Goal: Information Seeking & Learning: Learn about a topic

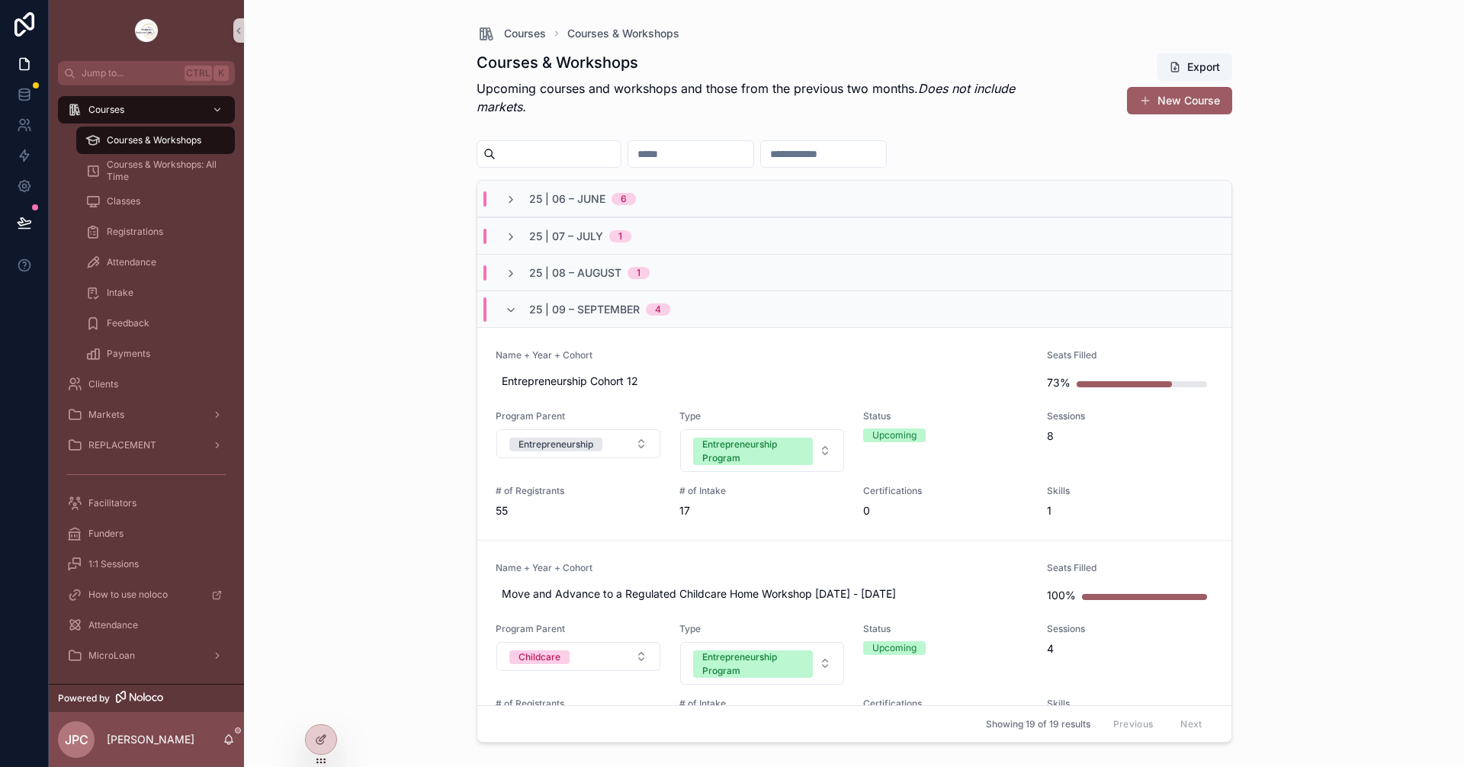
click at [501, 321] on div "25 | 09 – [DATE]" at bounding box center [854, 309] width 754 height 37
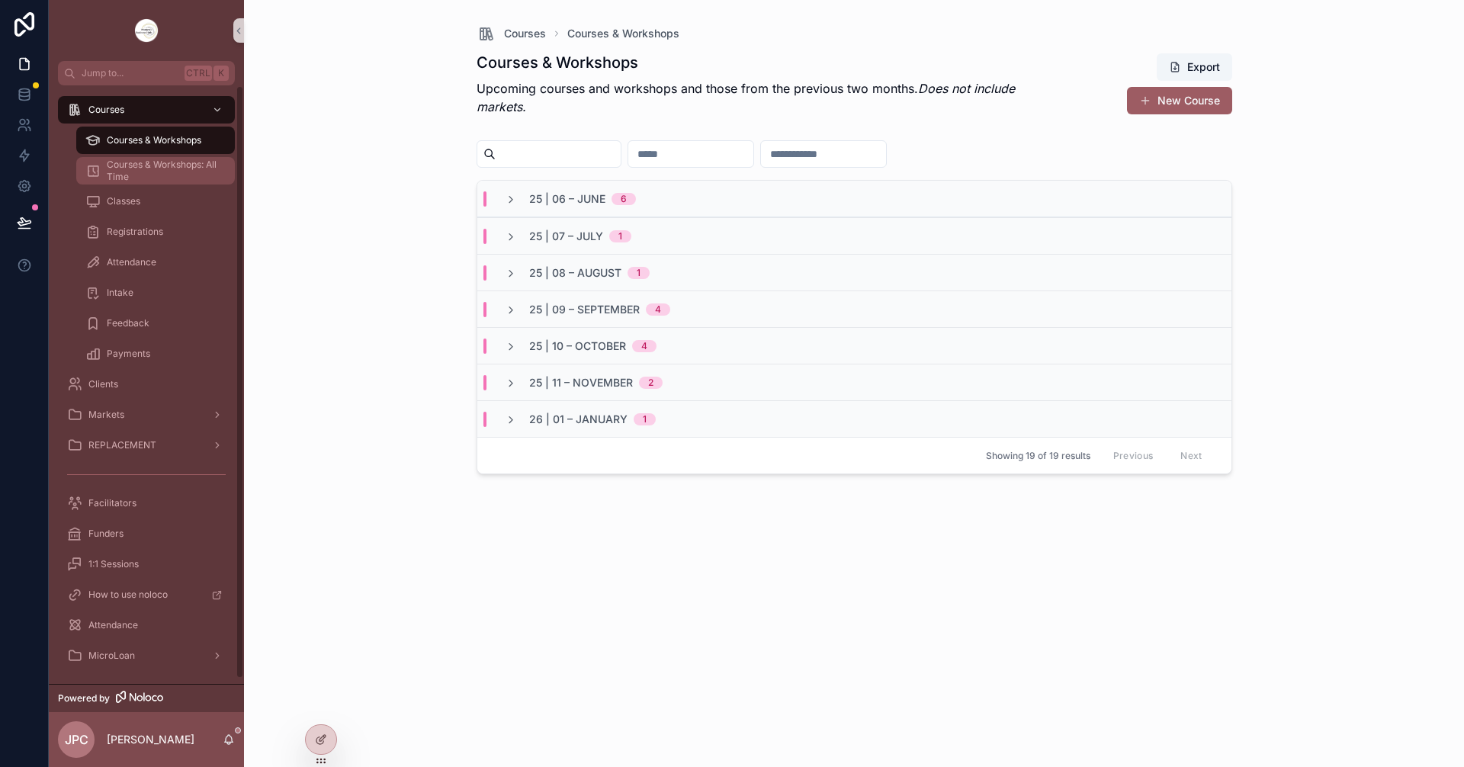
click at [182, 169] on span "Courses & Workshops: All Time" at bounding box center [163, 171] width 113 height 24
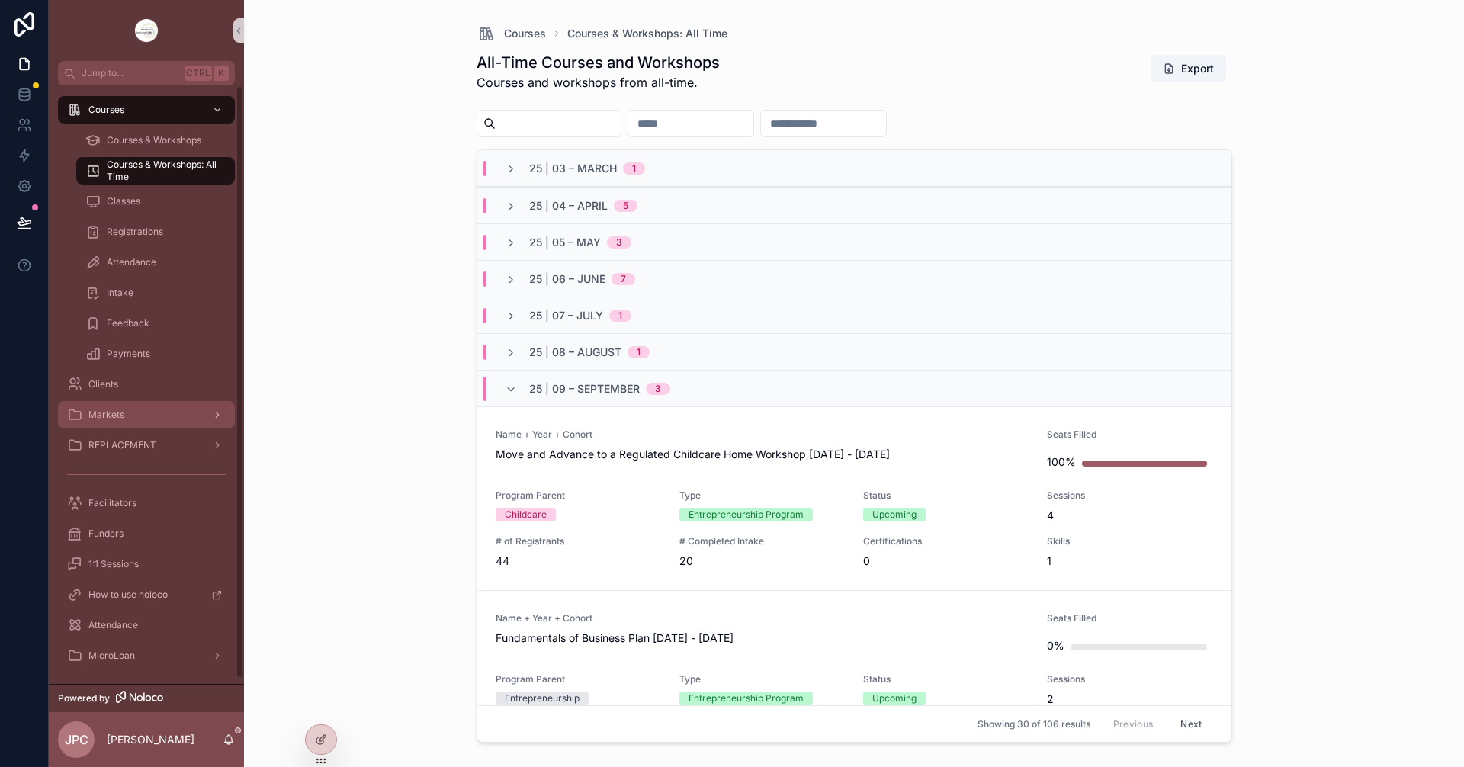
click at [135, 416] on div "Markets" at bounding box center [146, 415] width 159 height 24
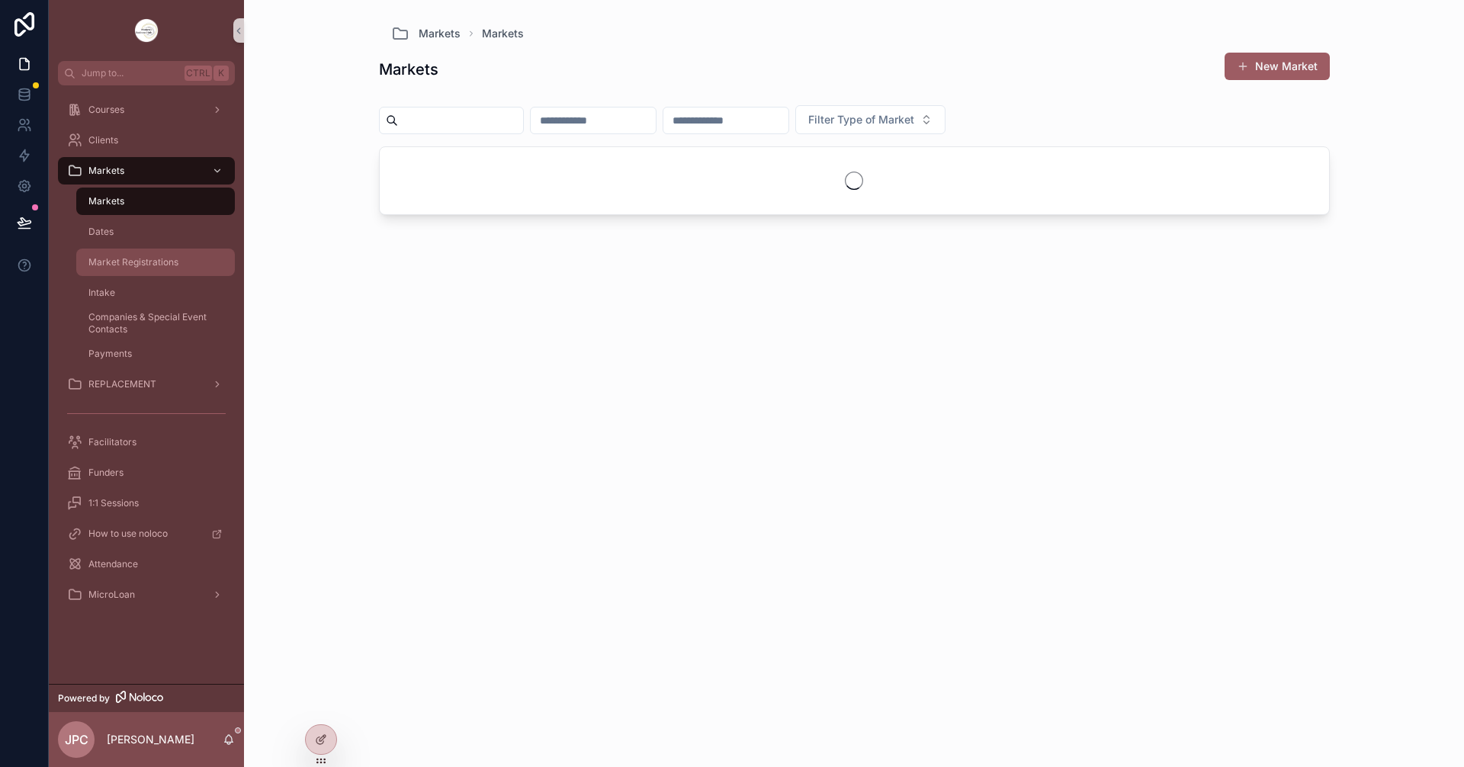
click at [207, 267] on div "Market Registrations" at bounding box center [155, 262] width 140 height 24
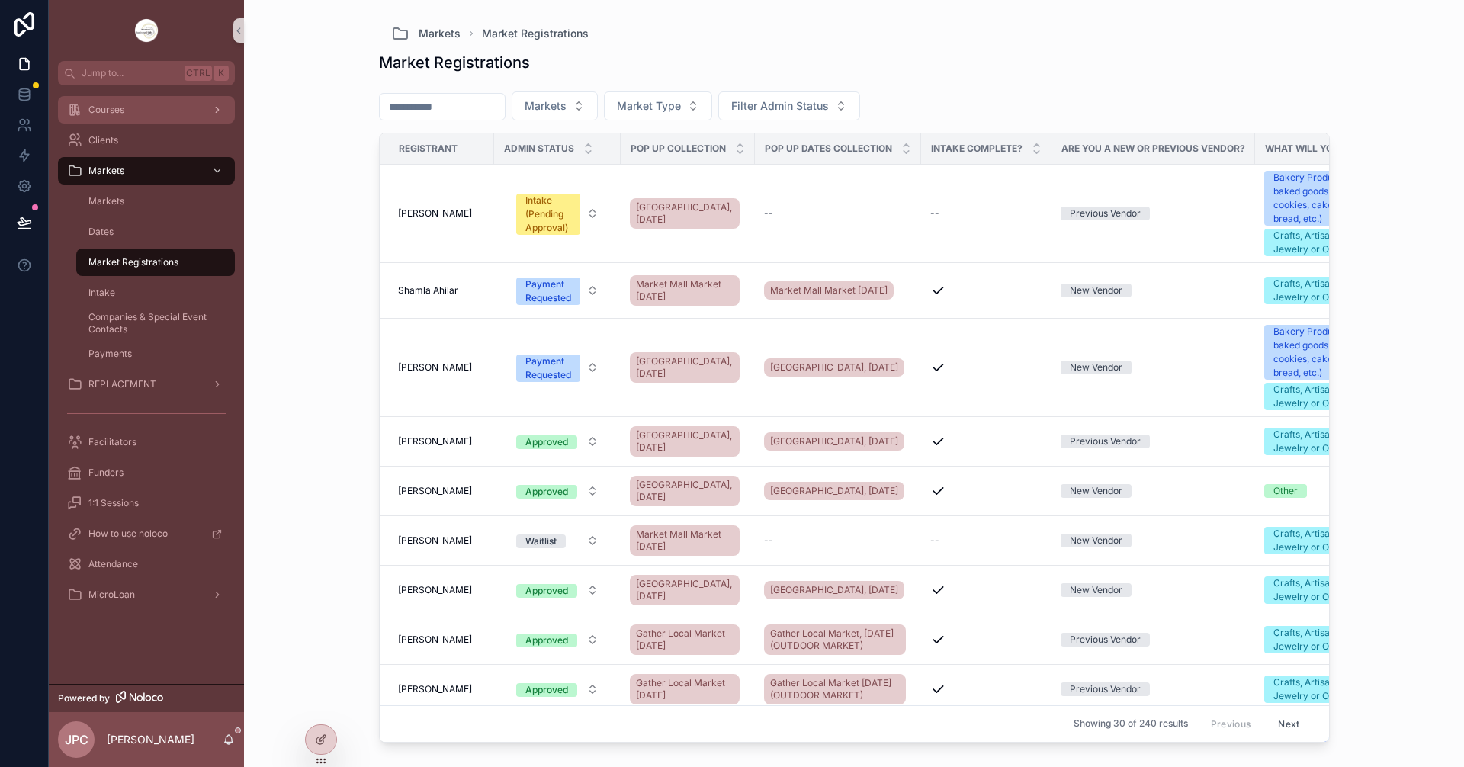
click at [117, 105] on span "Courses" at bounding box center [106, 110] width 36 height 12
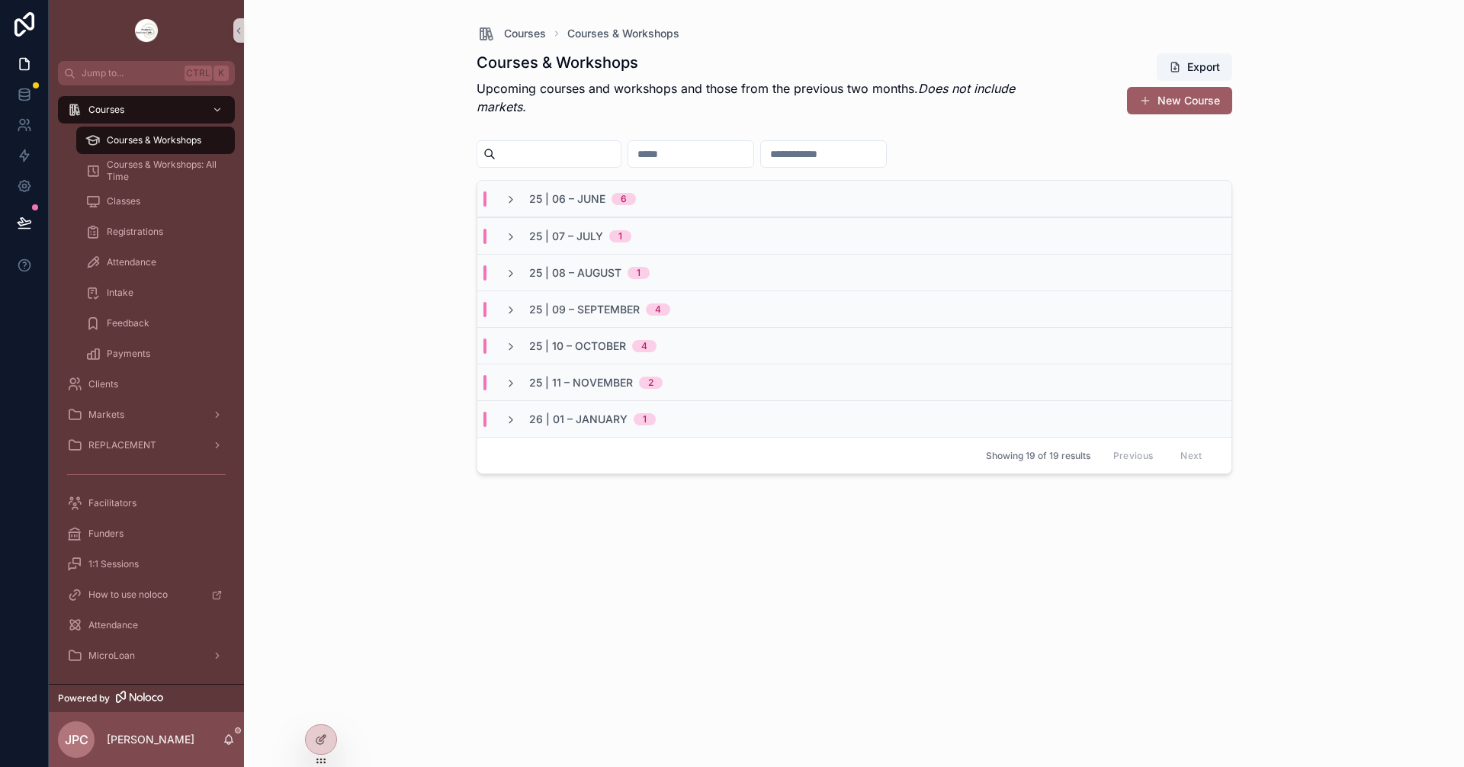
click at [503, 311] on div "25 | 09 – [DATE]" at bounding box center [588, 309] width 202 height 15
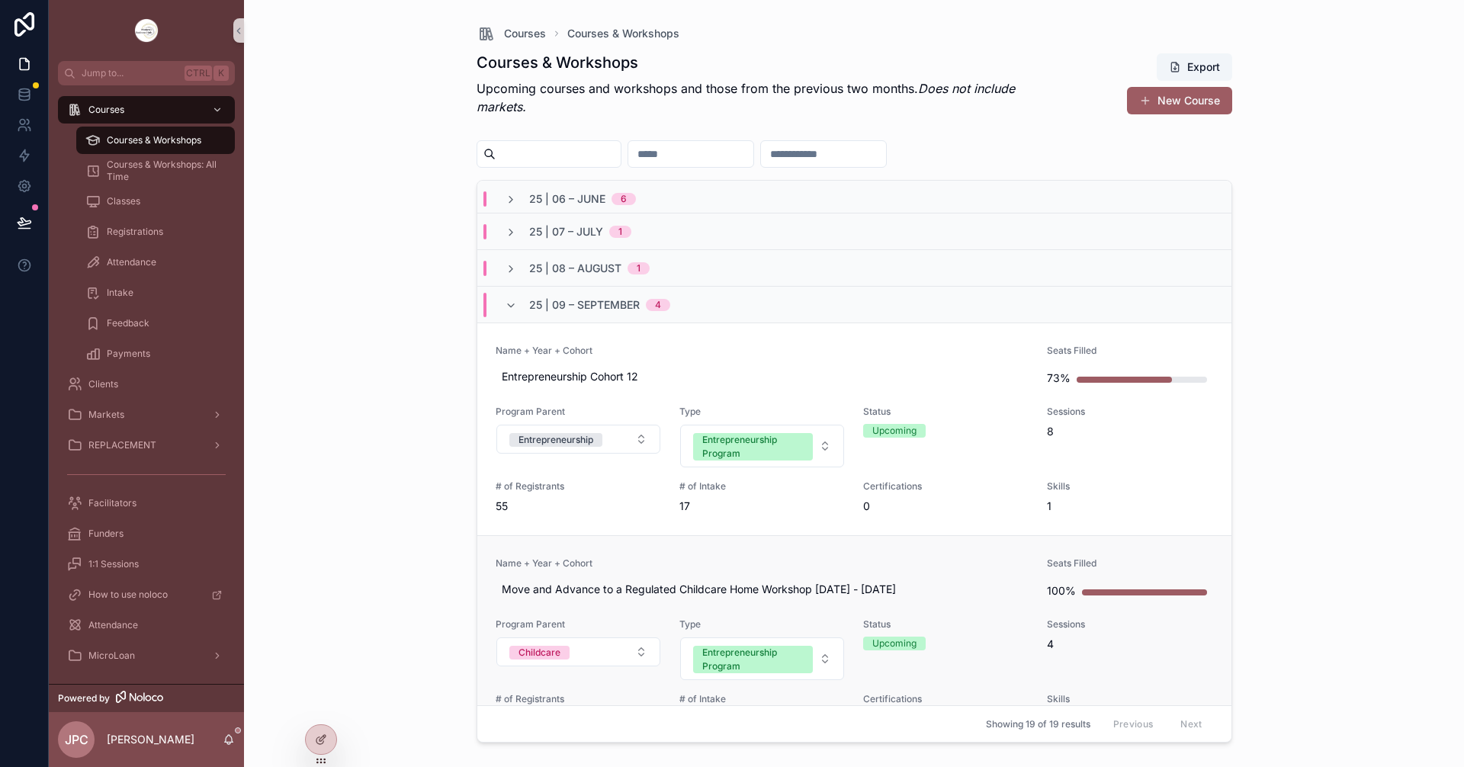
scroll to position [76, 0]
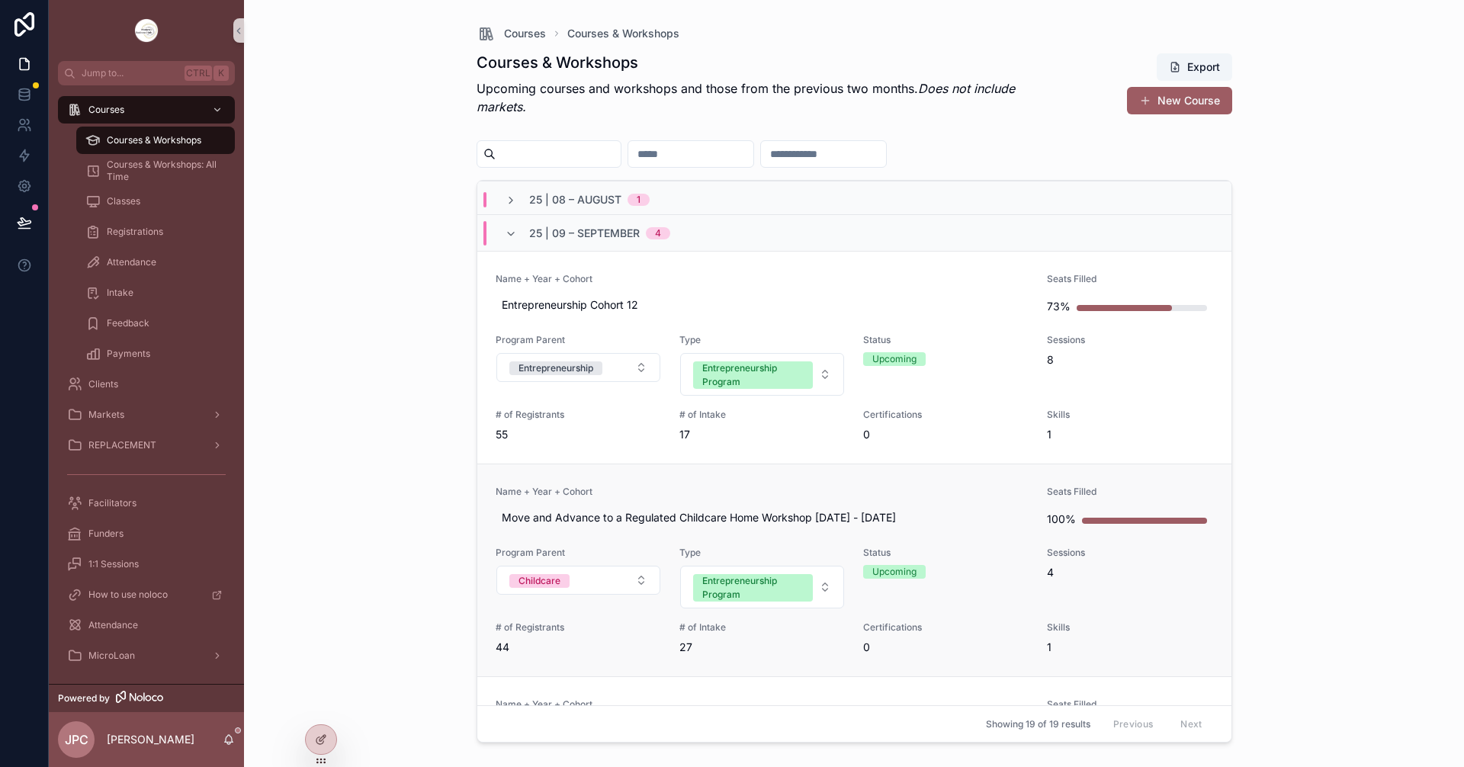
click at [741, 484] on link "Name + Year + Cohort Move and Advance to a Regulated Childcare Home Workshop Se…" at bounding box center [854, 570] width 754 height 213
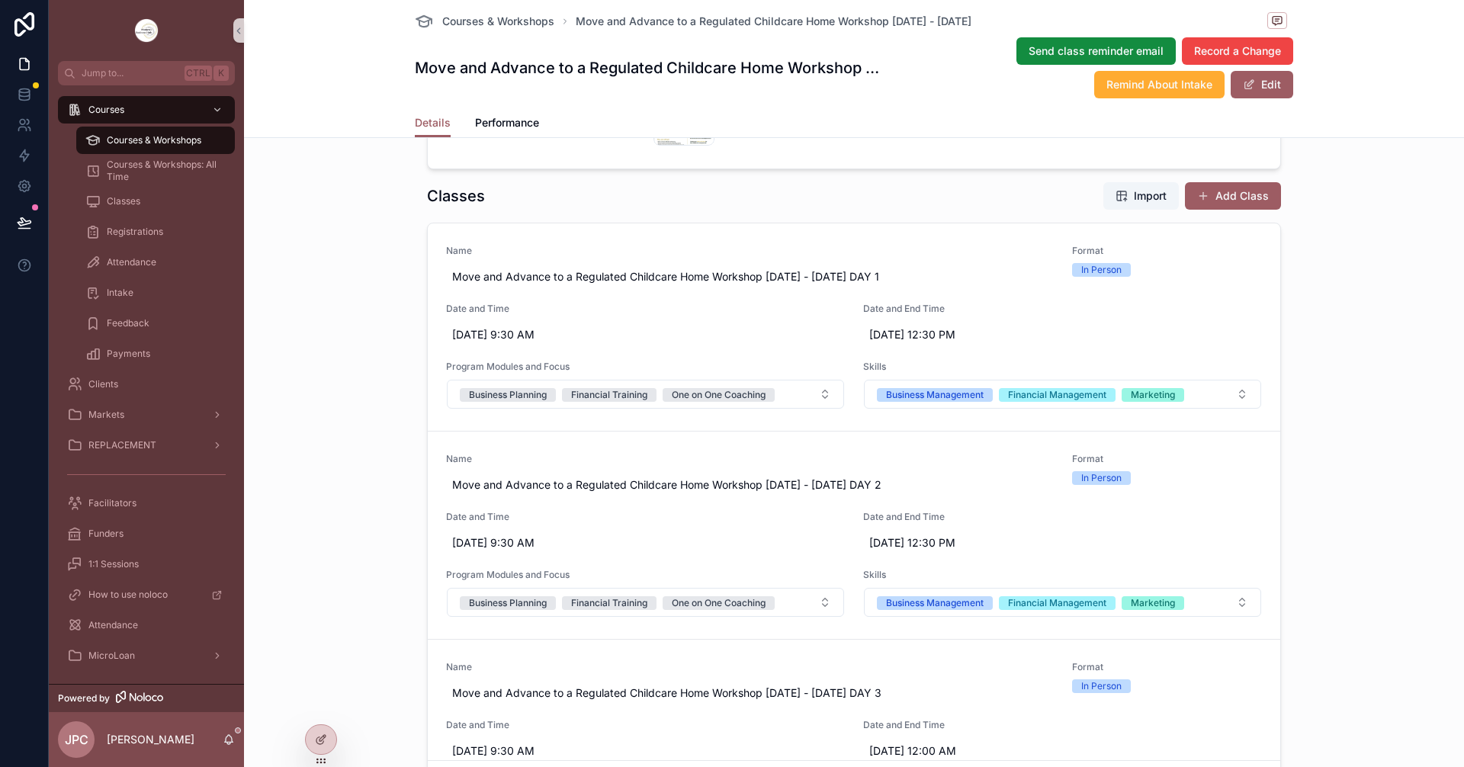
scroll to position [381, 0]
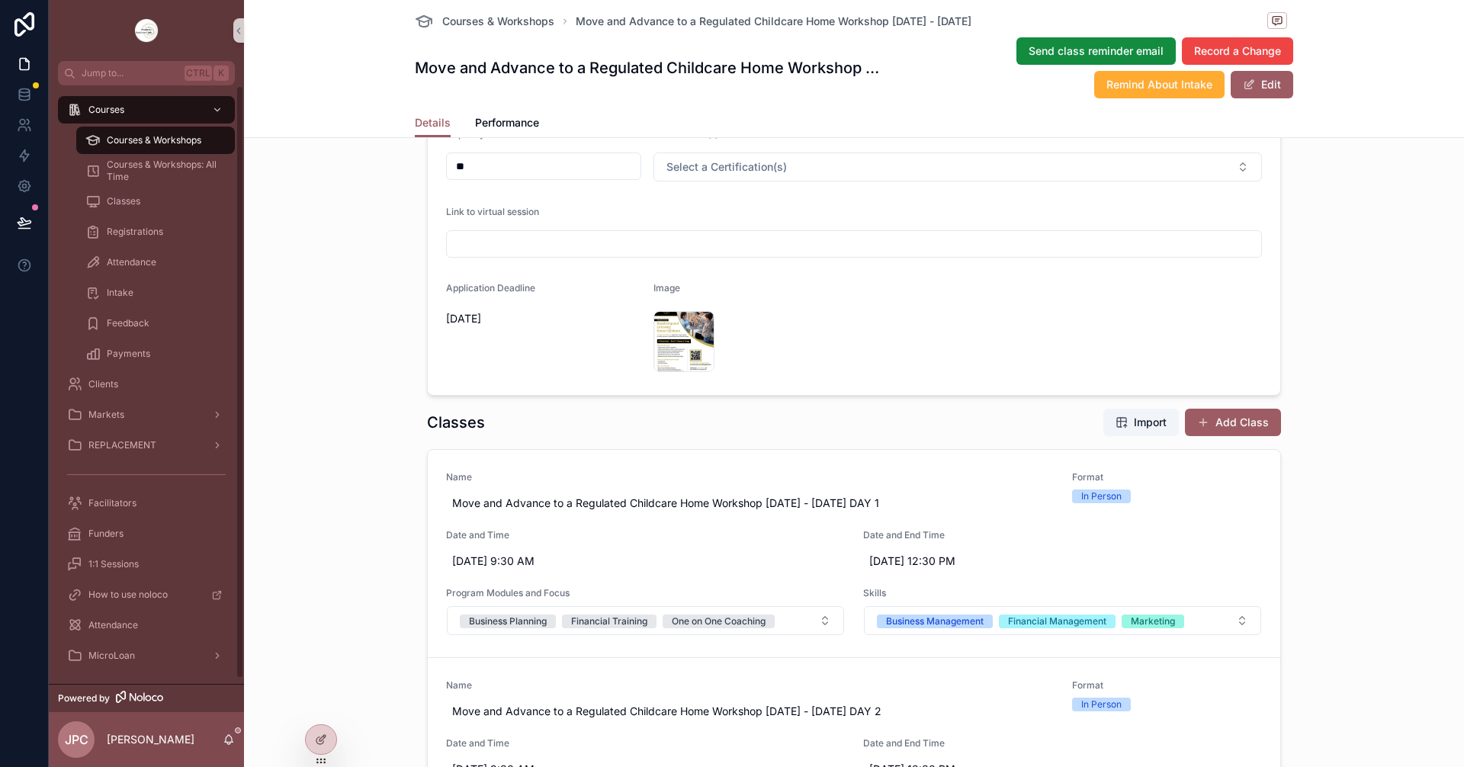
click at [158, 146] on span "Courses & Workshops" at bounding box center [154, 140] width 95 height 12
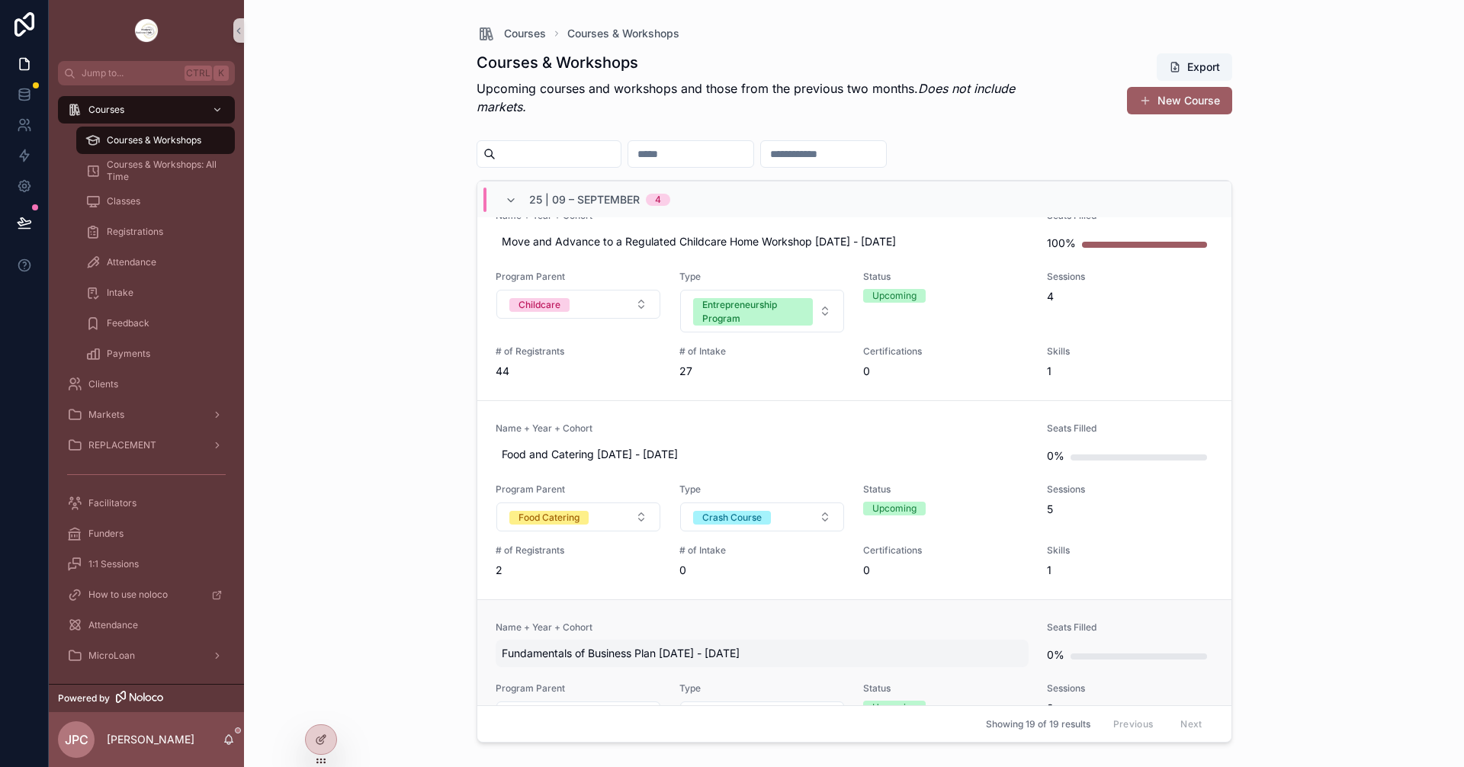
scroll to position [458, 0]
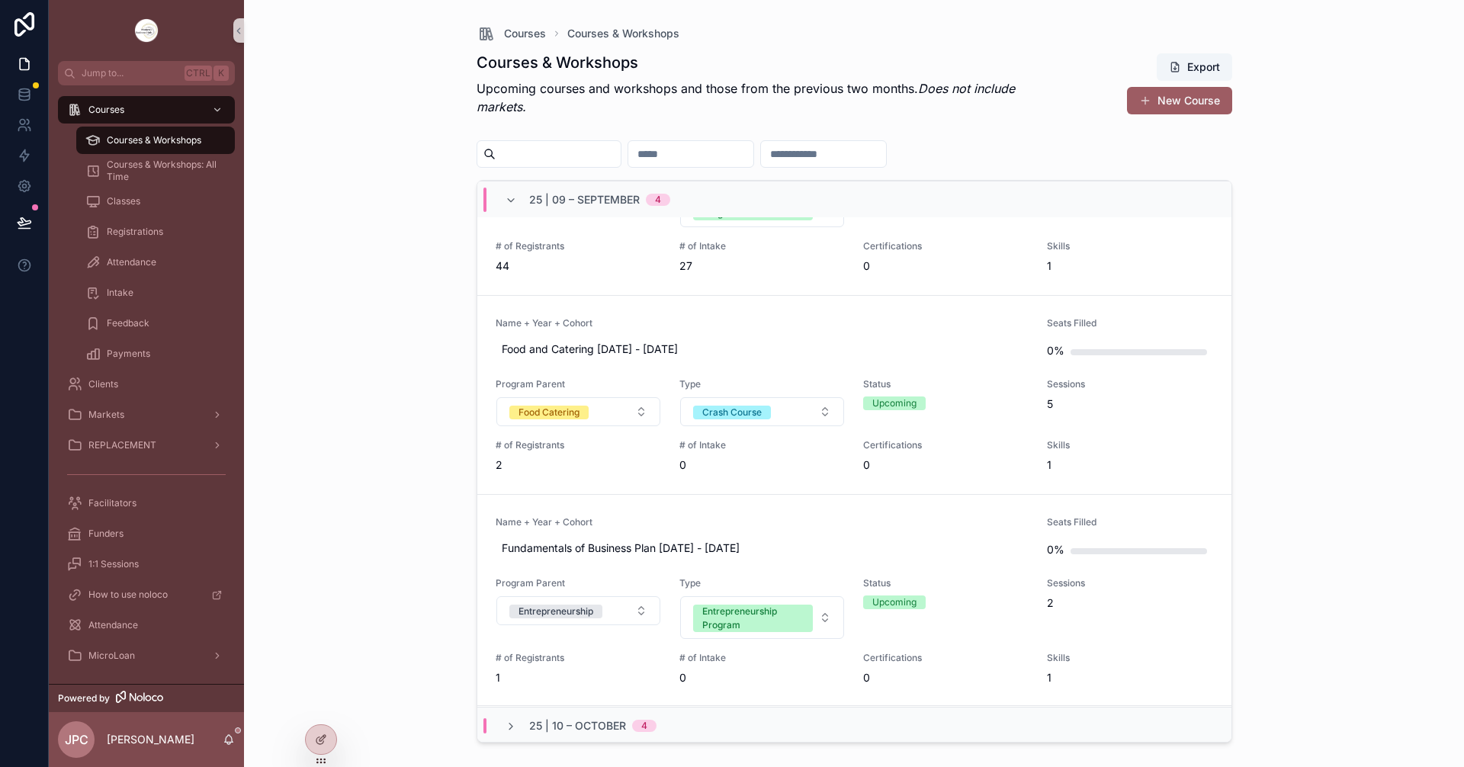
click at [140, 398] on div "Clients" at bounding box center [146, 384] width 195 height 31
click at [148, 408] on div "Markets" at bounding box center [146, 415] width 159 height 24
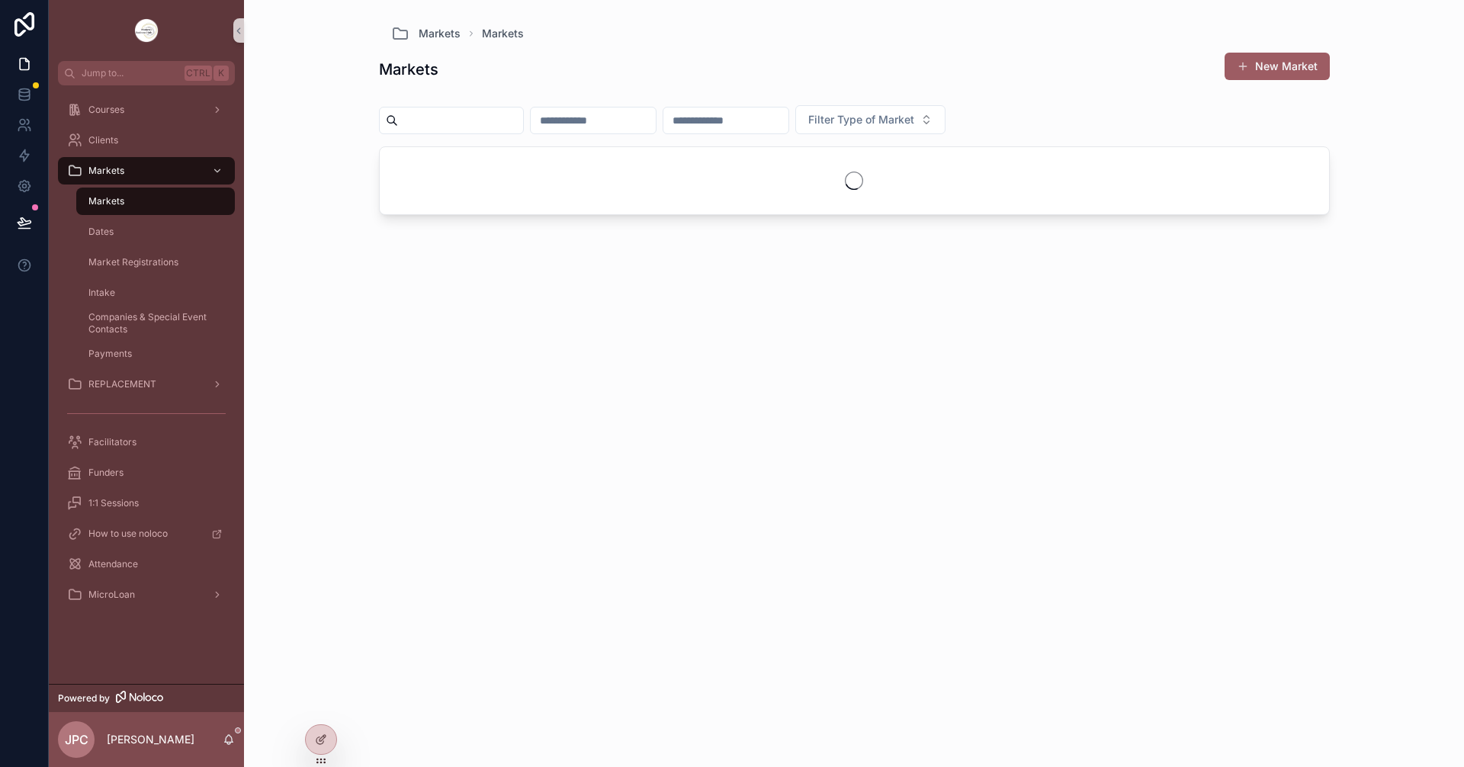
click at [629, 126] on input "scrollable content" at bounding box center [593, 120] width 125 height 21
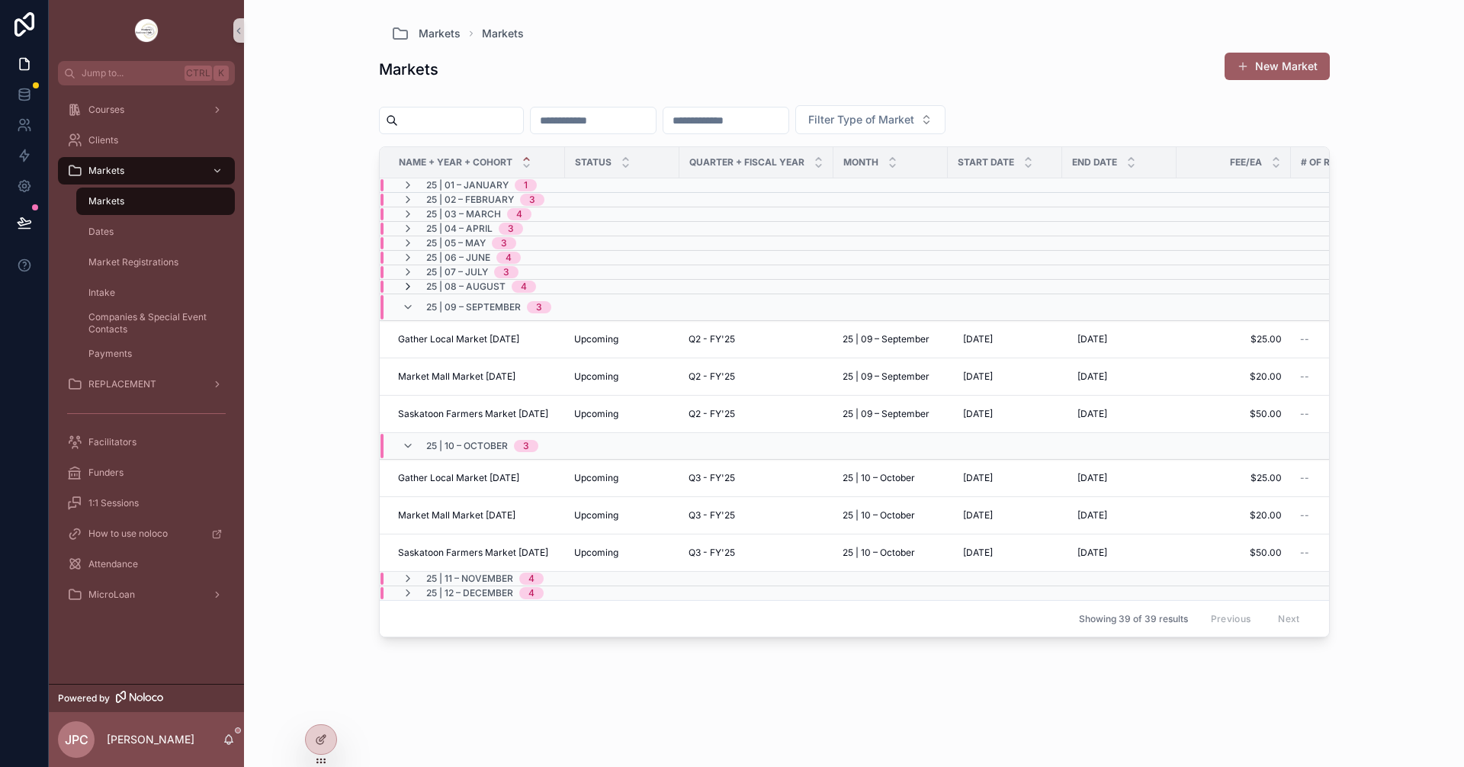
click at [407, 288] on icon "scrollable content" at bounding box center [408, 287] width 12 height 12
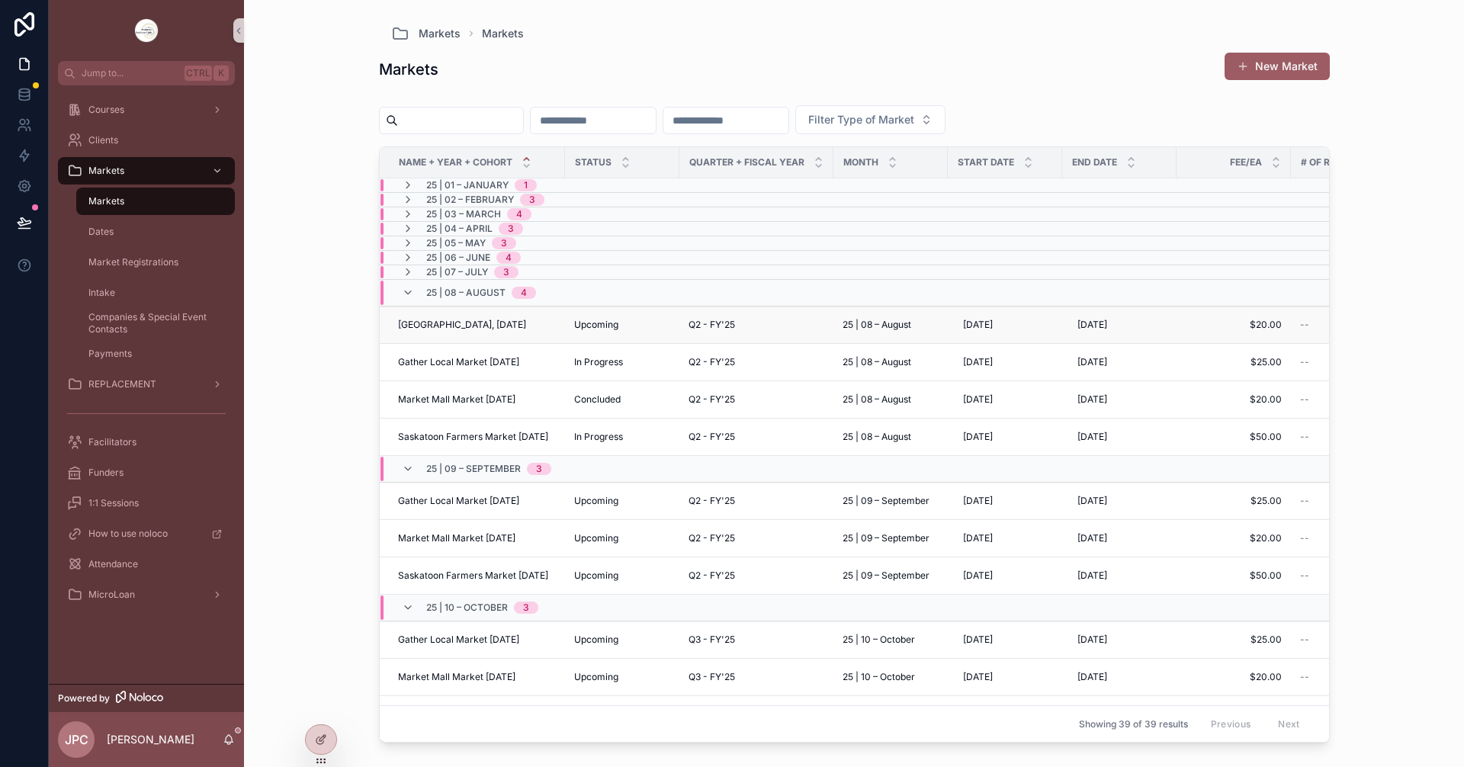
click at [458, 323] on span "Confederation Mall Market, August 2025" at bounding box center [462, 325] width 128 height 12
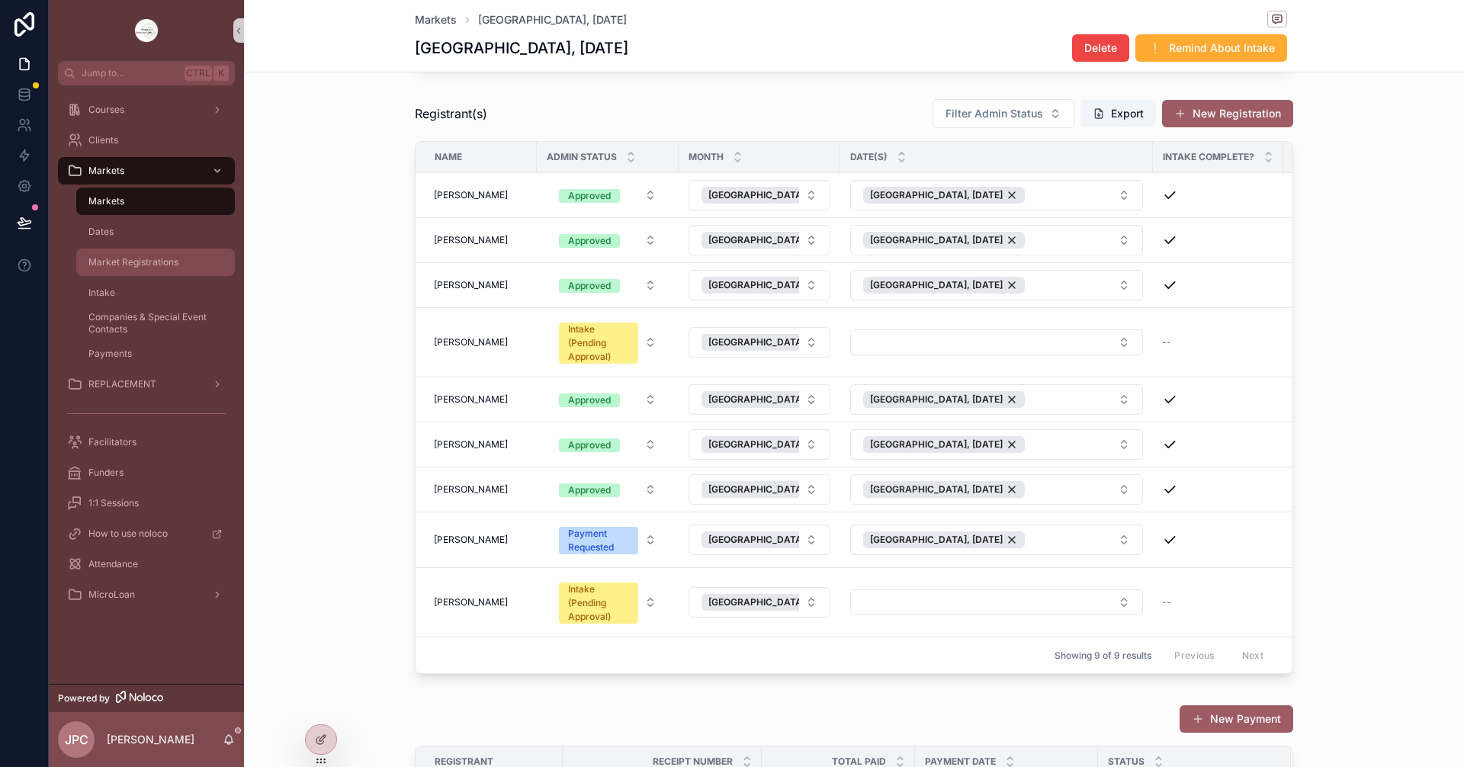
scroll to position [381, 0]
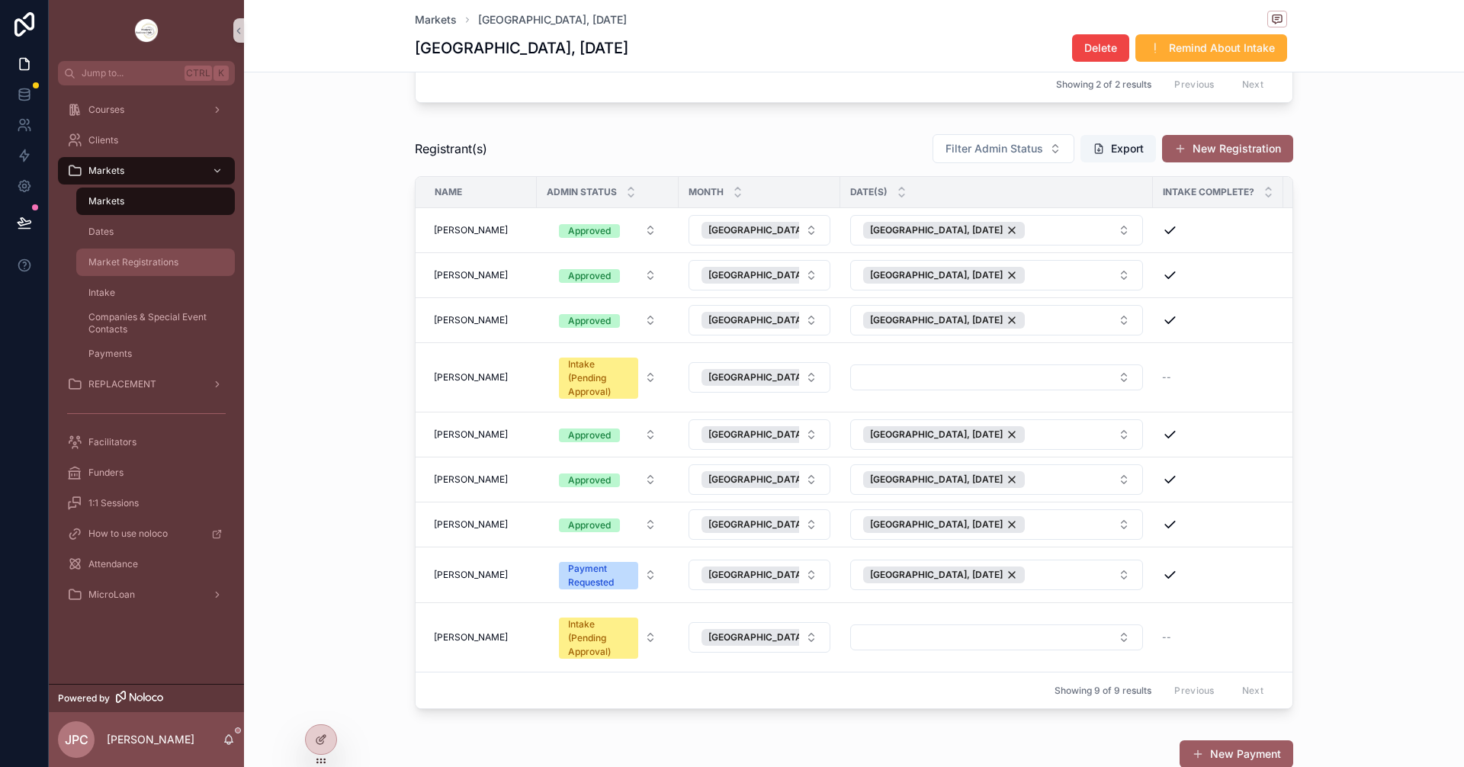
click at [188, 252] on div "Market Registrations" at bounding box center [155, 262] width 140 height 24
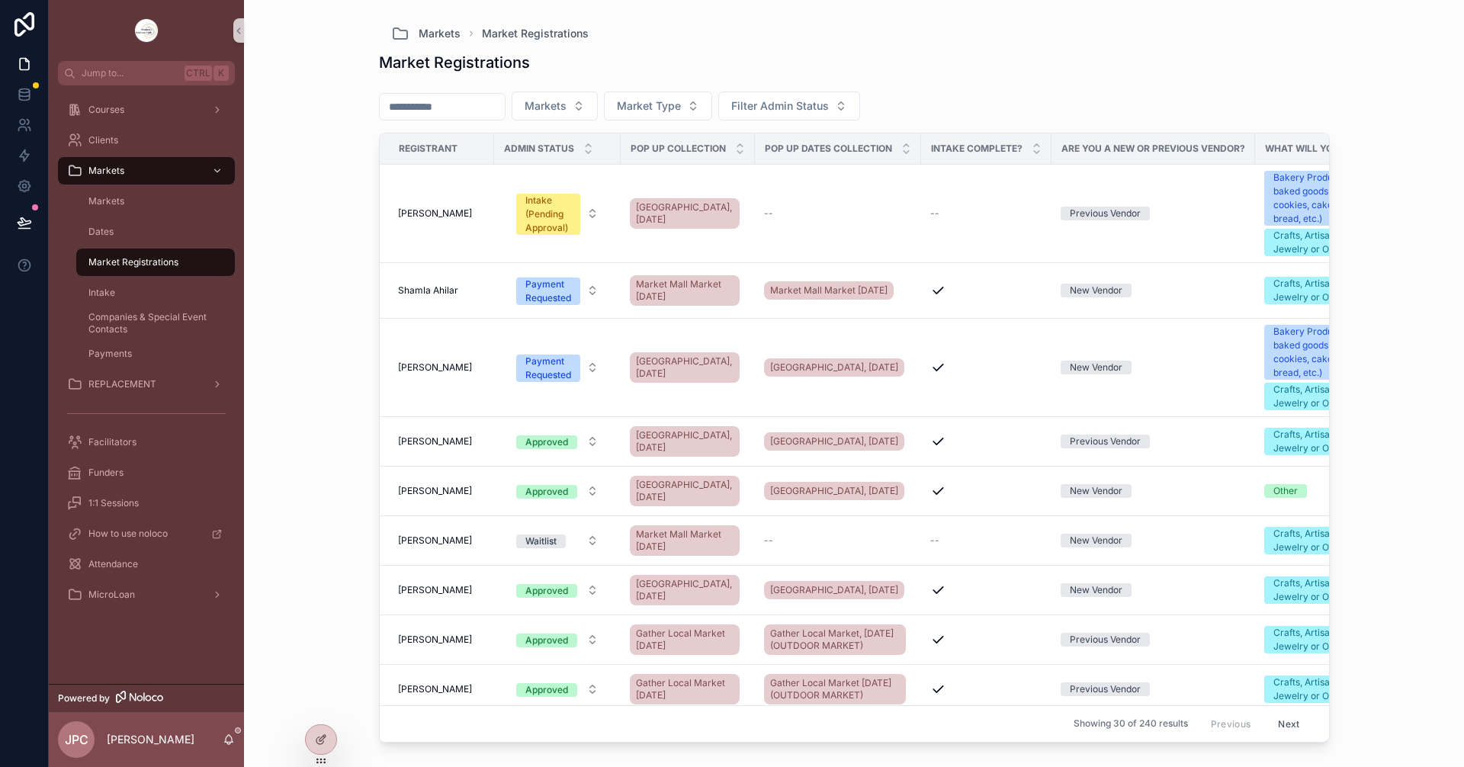
click at [452, 114] on input "scrollable content" at bounding box center [442, 106] width 125 height 21
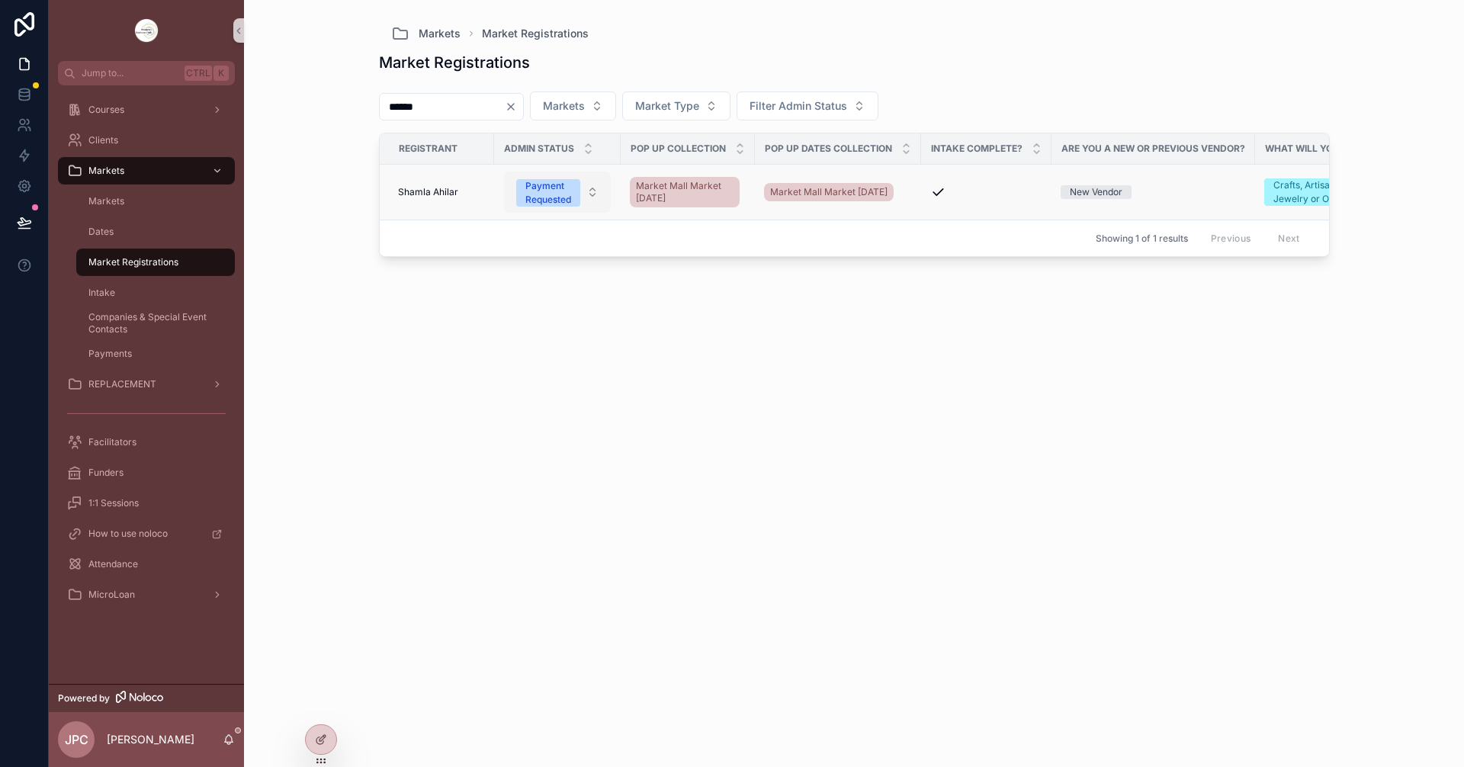
type input "******"
click at [599, 191] on button "Payment Requested" at bounding box center [557, 192] width 107 height 41
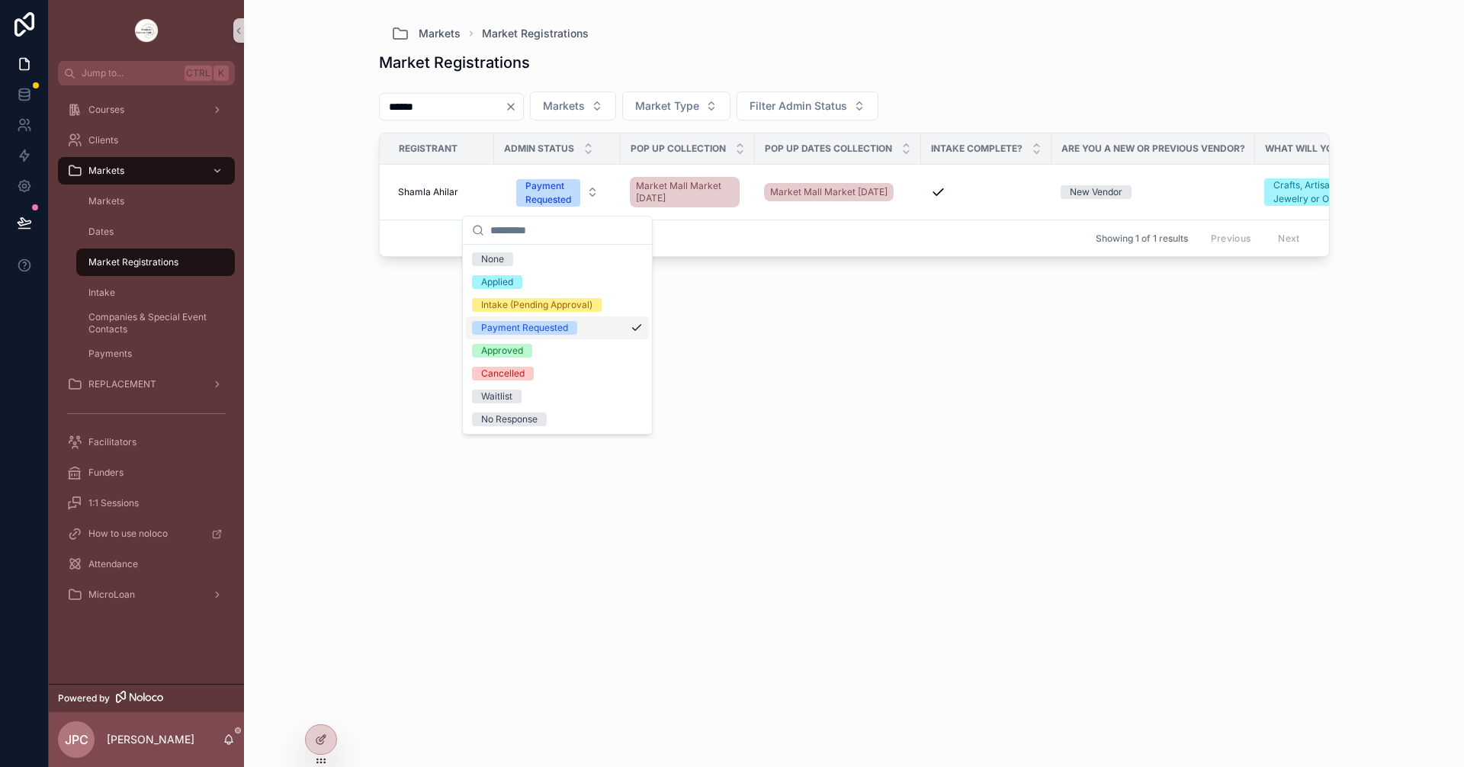
click at [587, 330] on div "Payment Requested" at bounding box center [557, 328] width 183 height 23
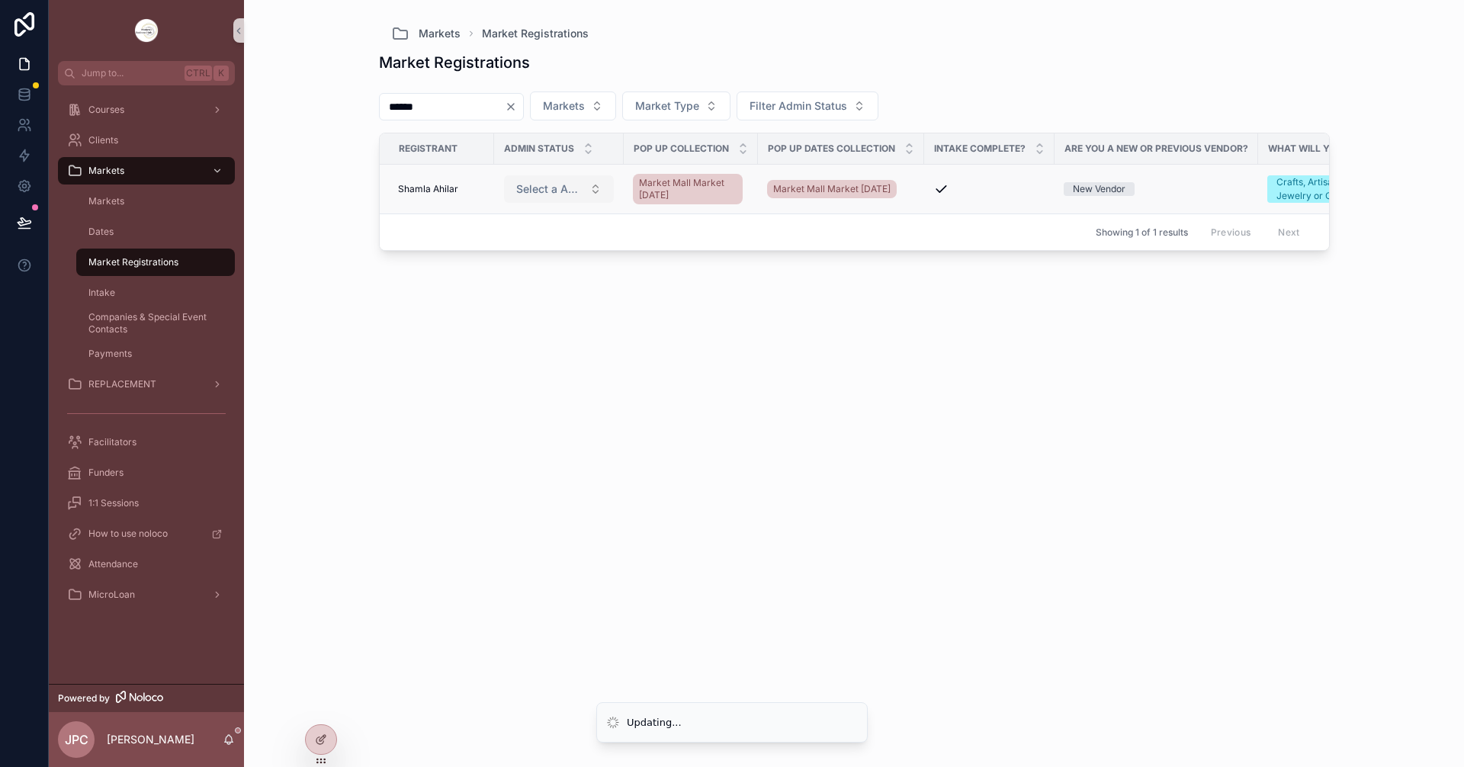
click at [590, 189] on button "Select a Admin Status" at bounding box center [559, 188] width 110 height 27
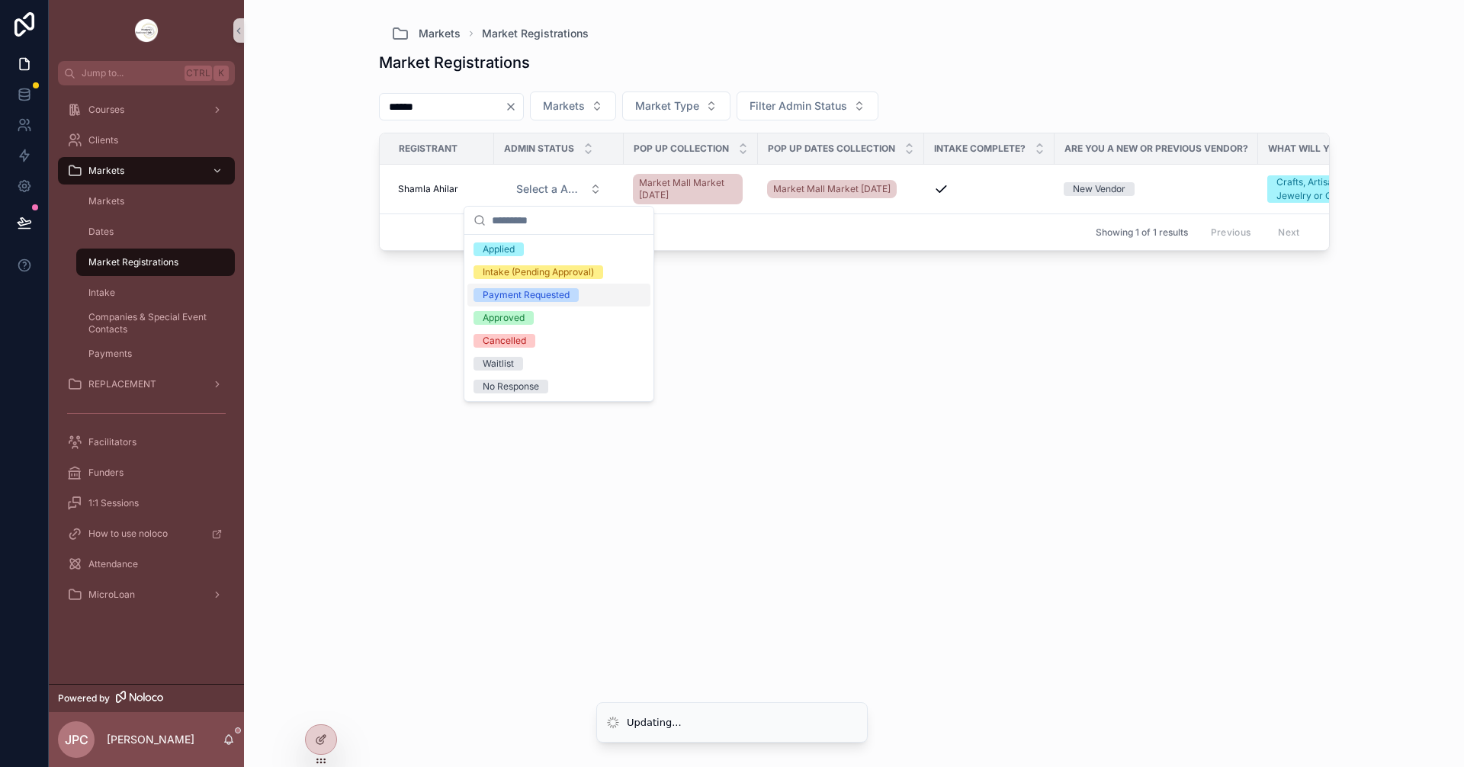
click at [571, 293] on span "Payment Requested" at bounding box center [526, 295] width 105 height 14
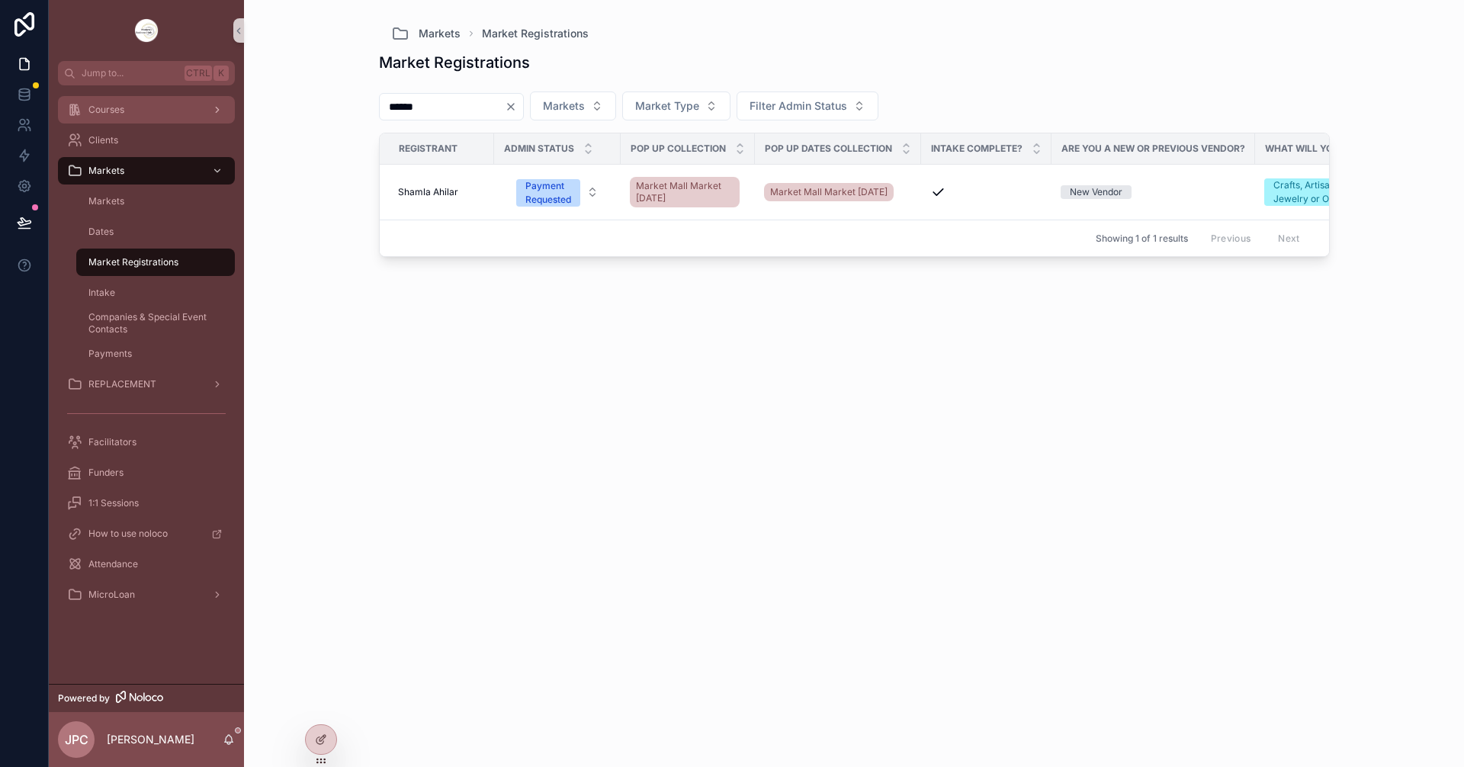
click at [142, 114] on div "Courses" at bounding box center [146, 110] width 159 height 24
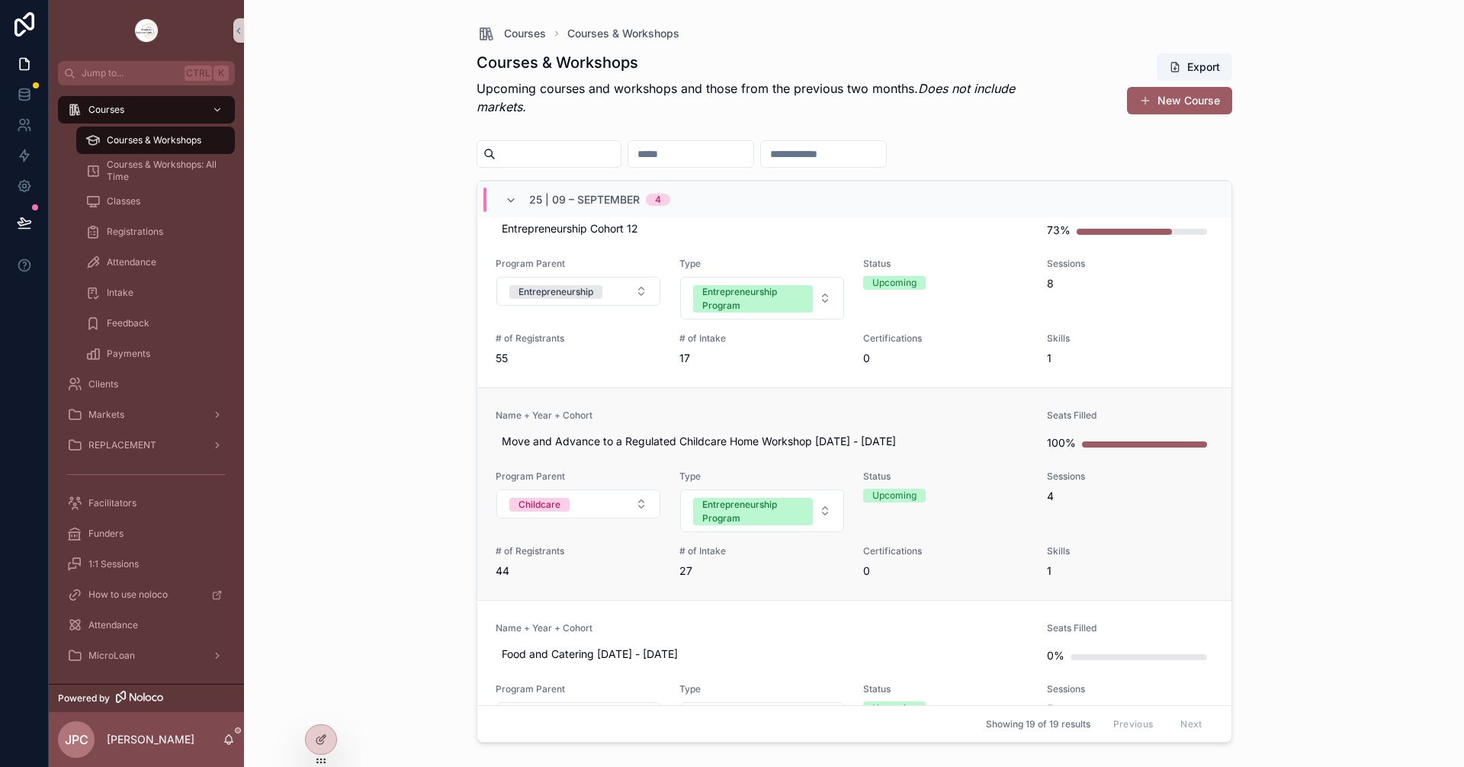
scroll to position [229, 0]
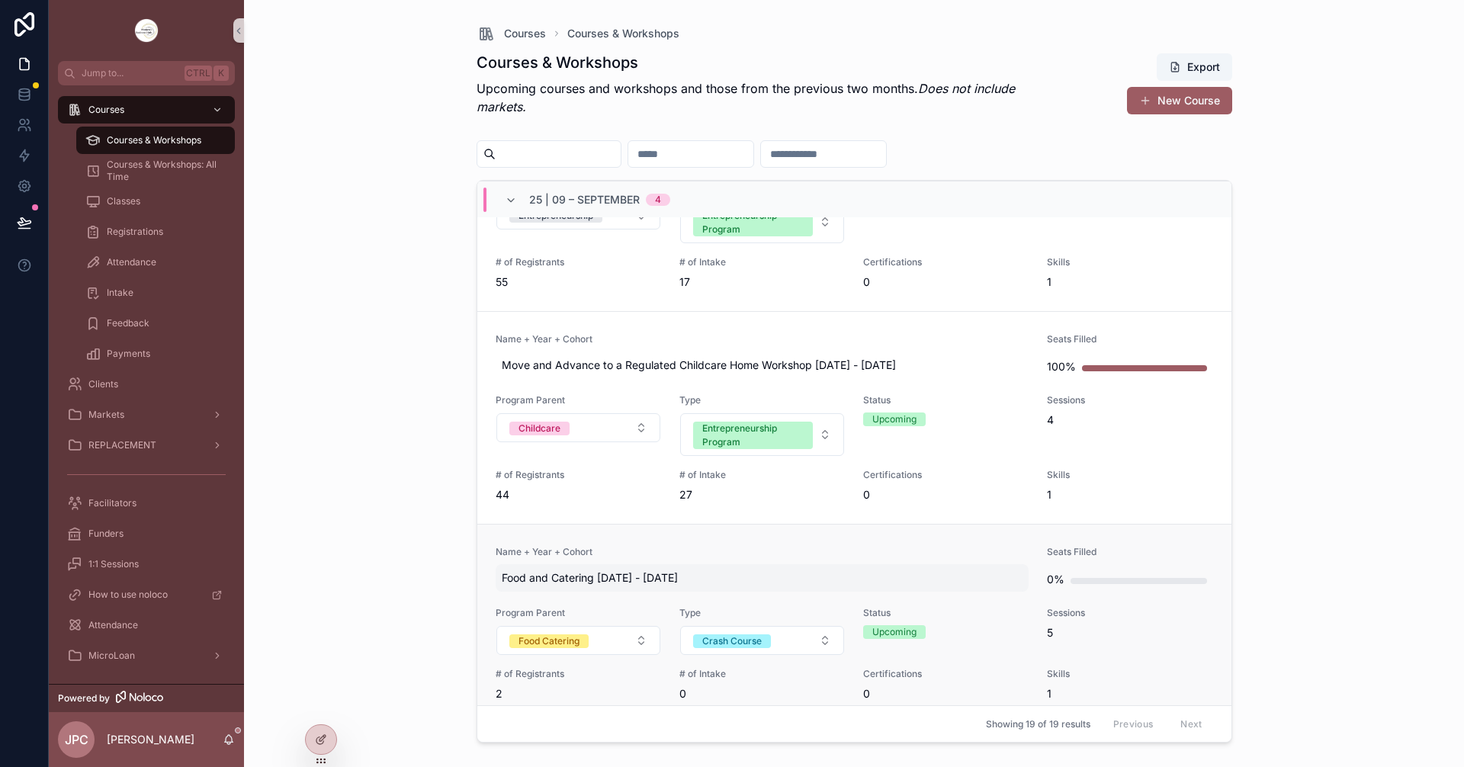
click at [770, 573] on span "Food and Catering [DATE] - [DATE]" at bounding box center [763, 578] width 522 height 15
click at [680, 557] on span "Name + Year + Cohort" at bounding box center [763, 552] width 534 height 12
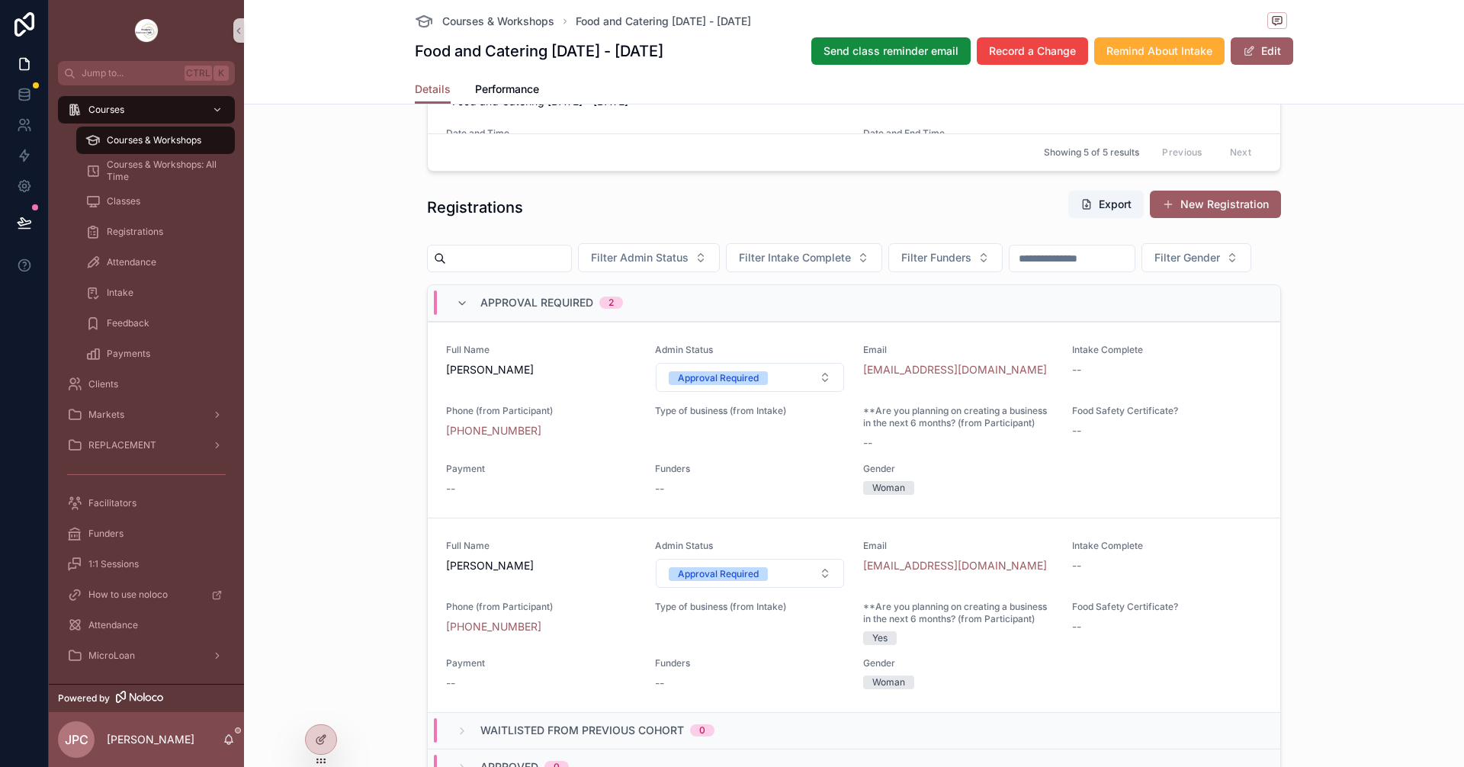
scroll to position [1373, 0]
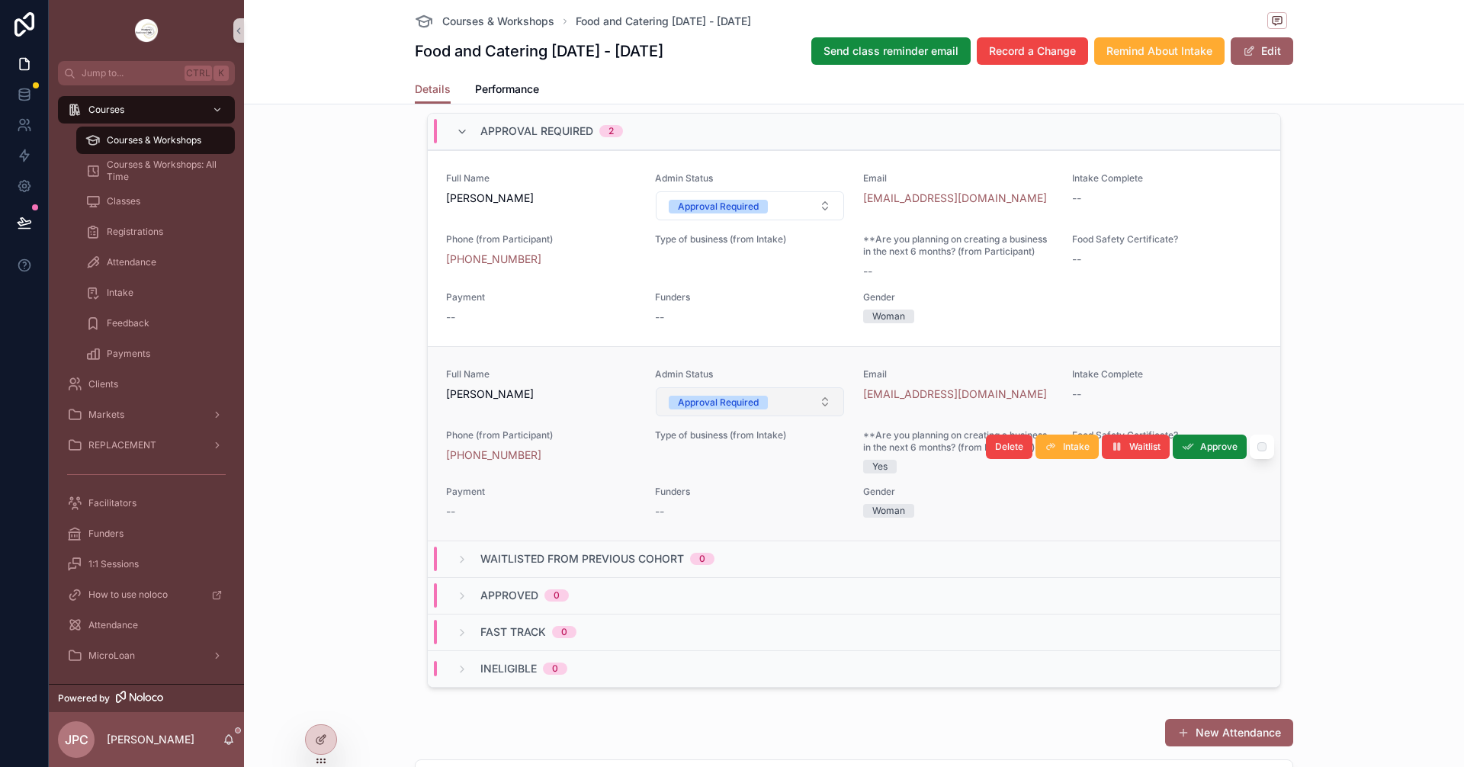
click at [783, 416] on button "Approval Required" at bounding box center [750, 401] width 189 height 29
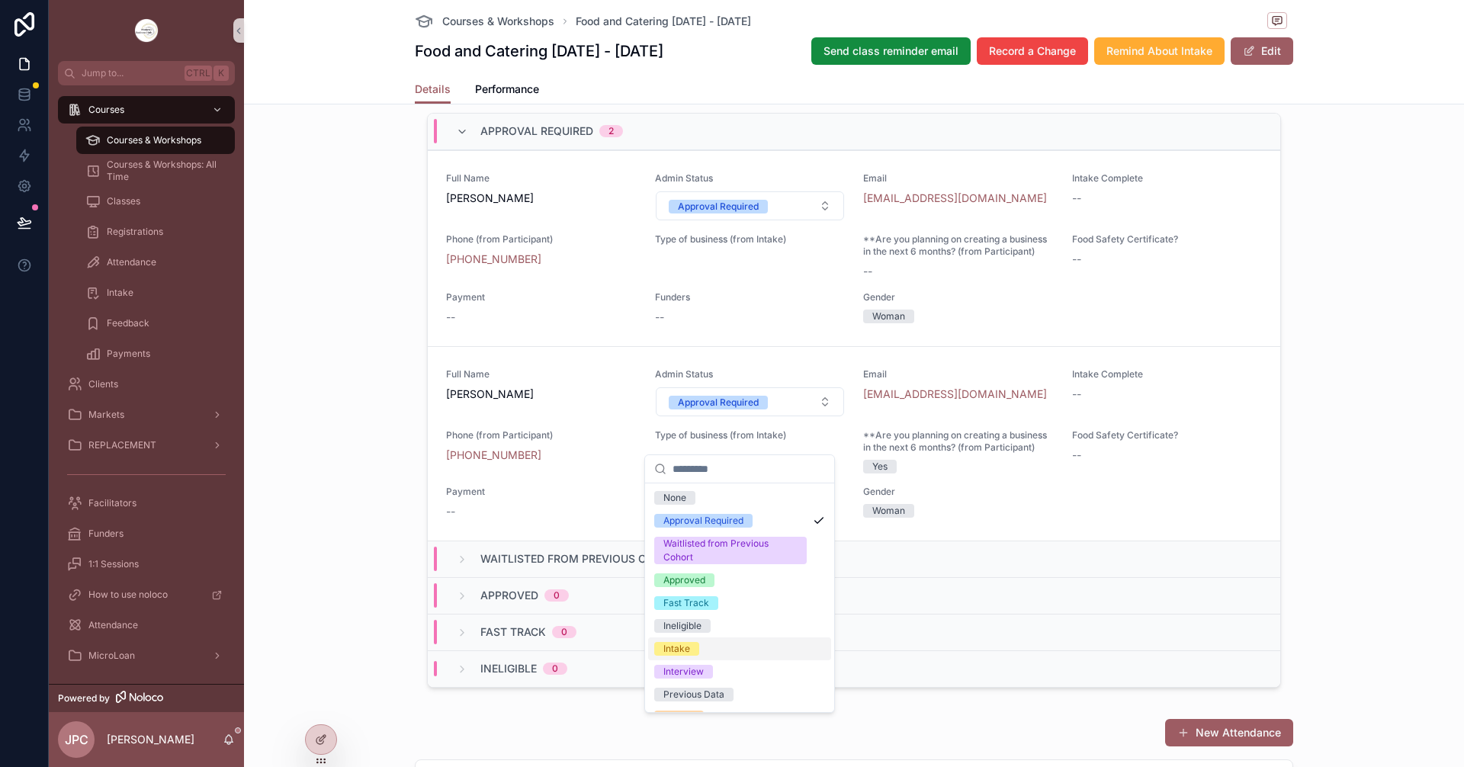
click at [682, 648] on div "Intake" at bounding box center [677, 649] width 27 height 14
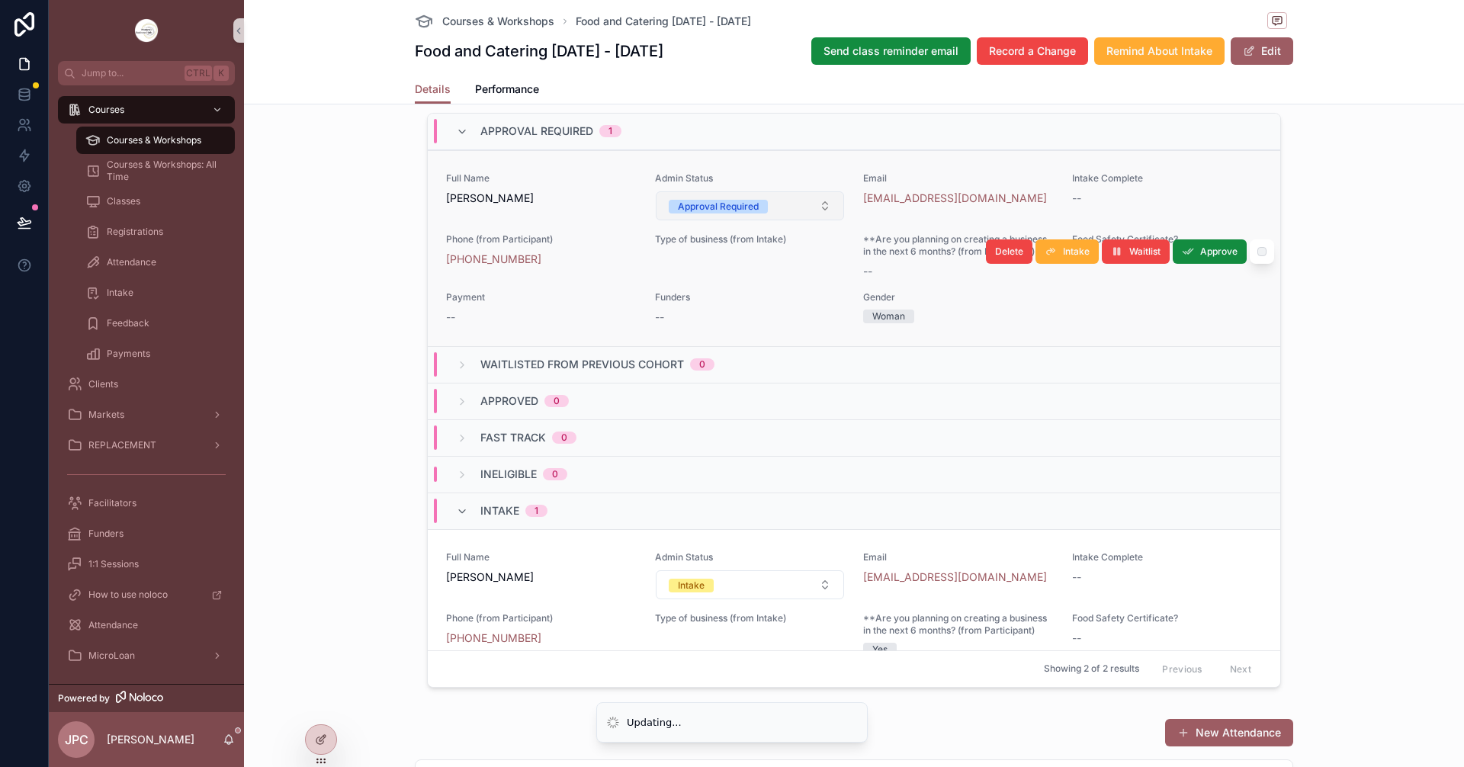
click at [744, 214] on div "Approval Required" at bounding box center [718, 207] width 81 height 14
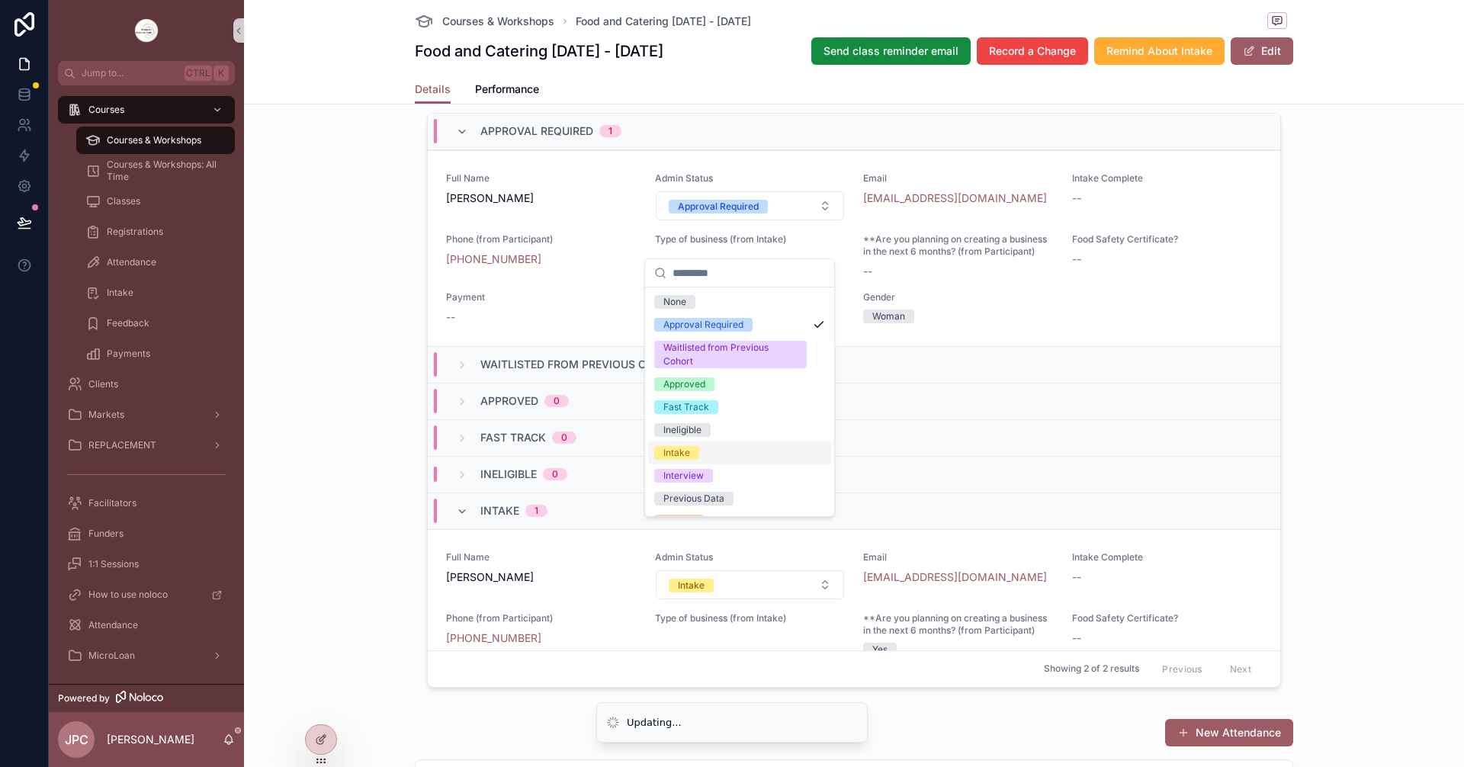
click at [678, 449] on div "Intake" at bounding box center [677, 453] width 27 height 14
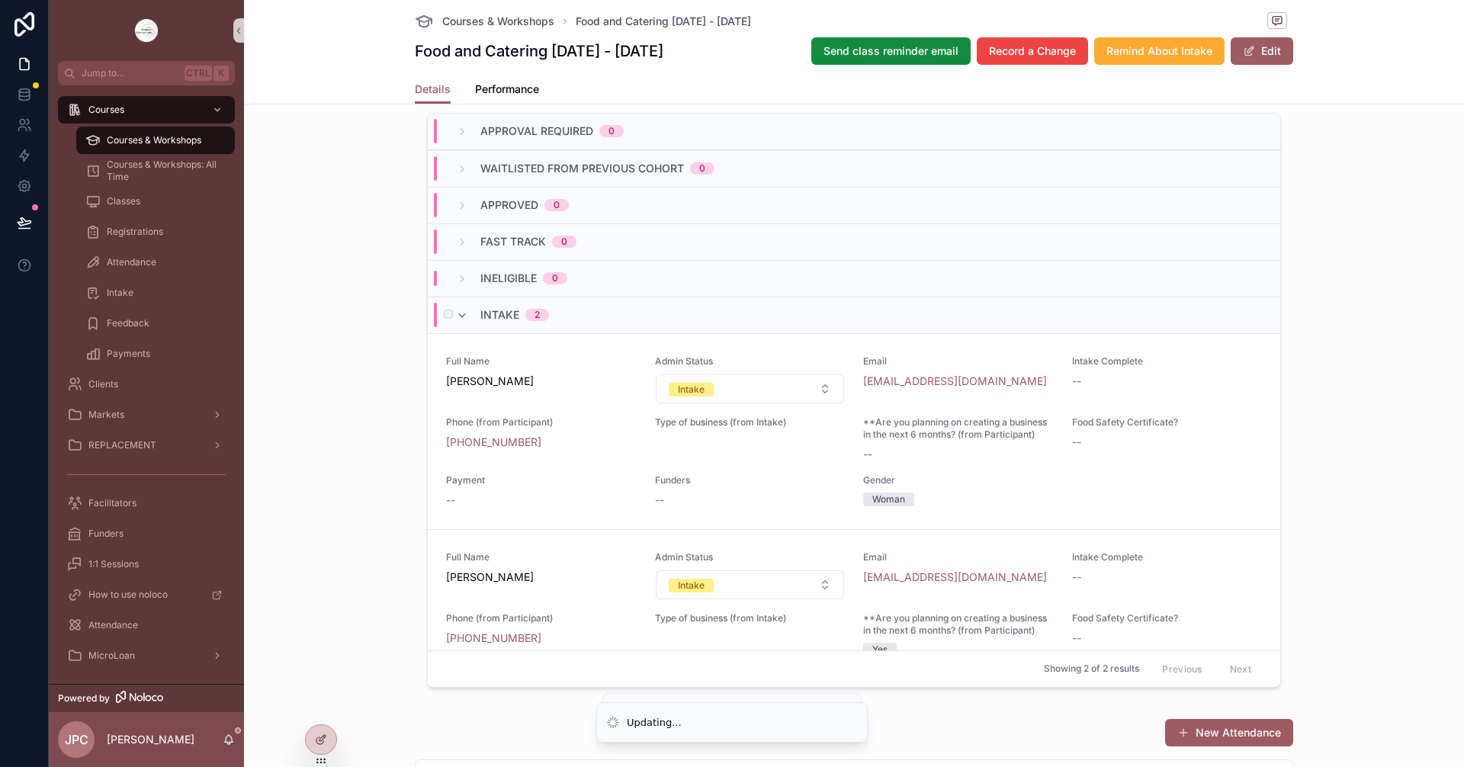
click at [464, 327] on div "Intake 2" at bounding box center [502, 315] width 93 height 24
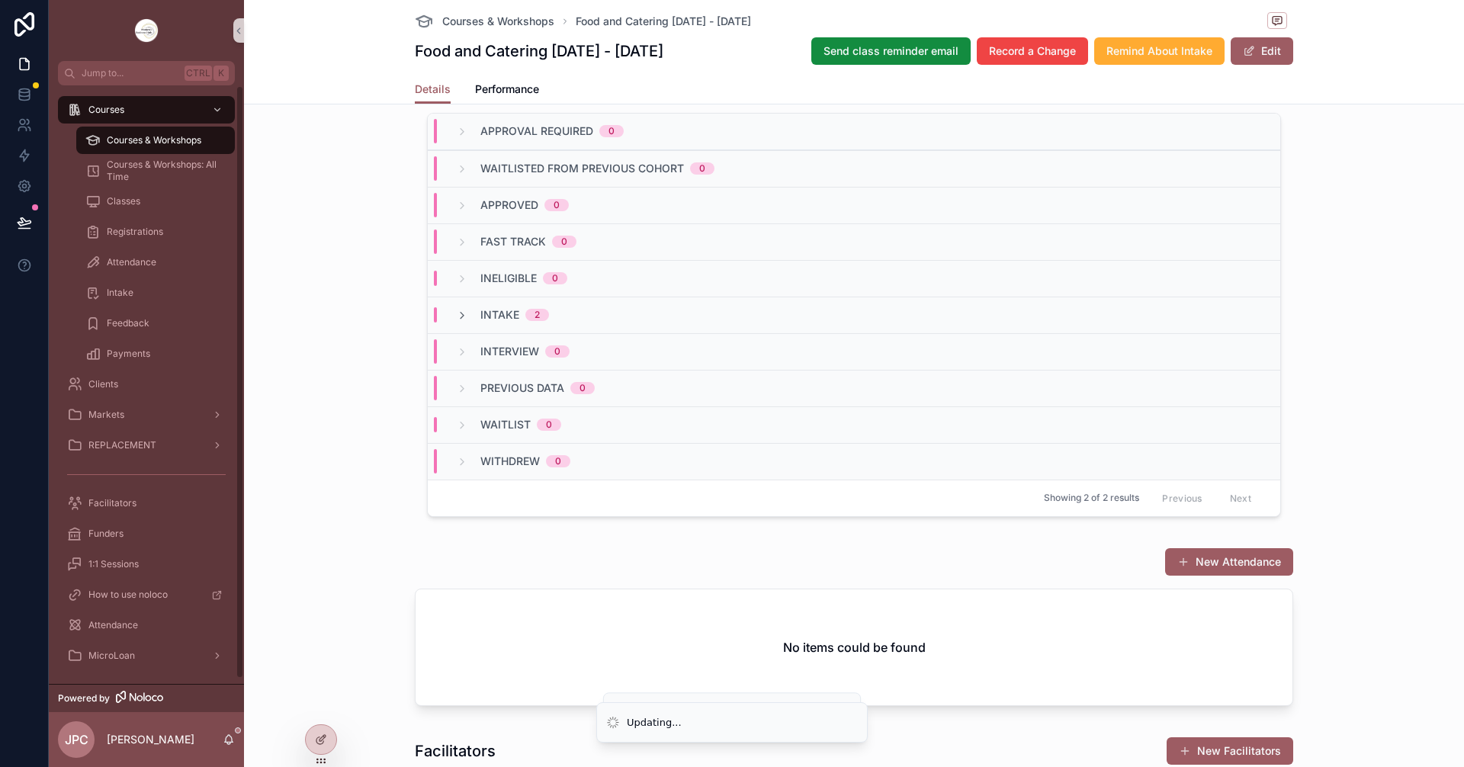
click at [188, 150] on div "Courses & Workshops" at bounding box center [155, 140] width 140 height 24
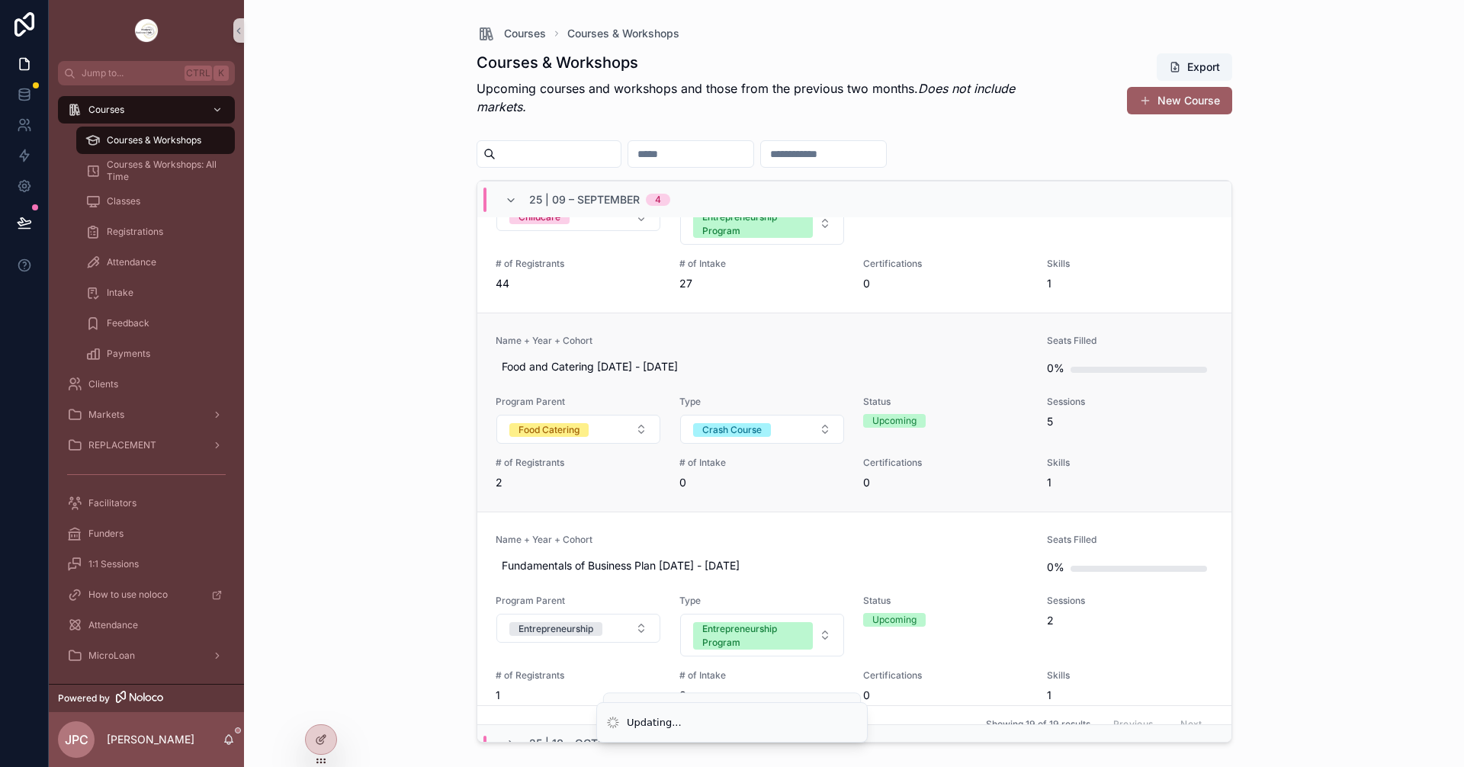
scroll to position [458, 0]
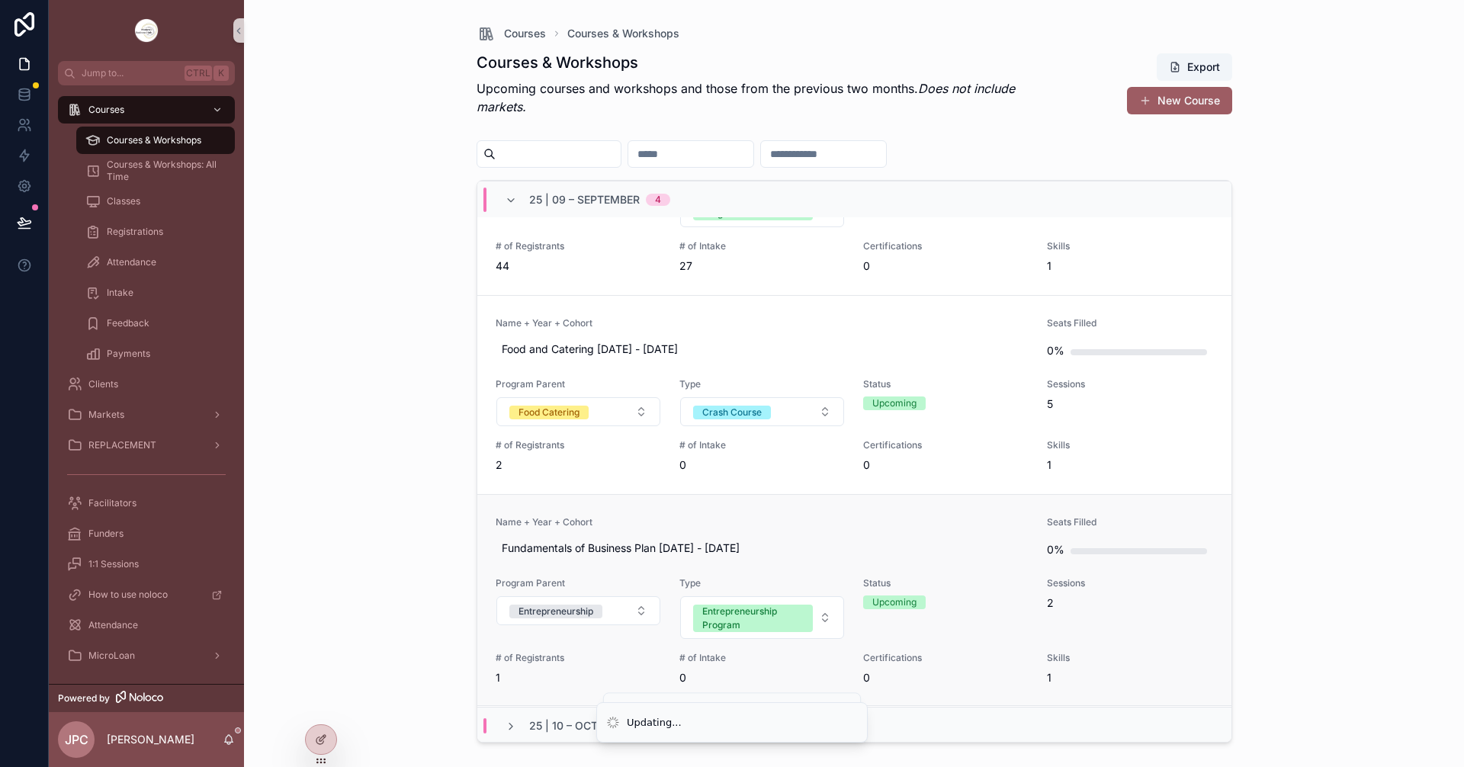
click at [619, 523] on span "Name + Year + Cohort" at bounding box center [763, 522] width 534 height 12
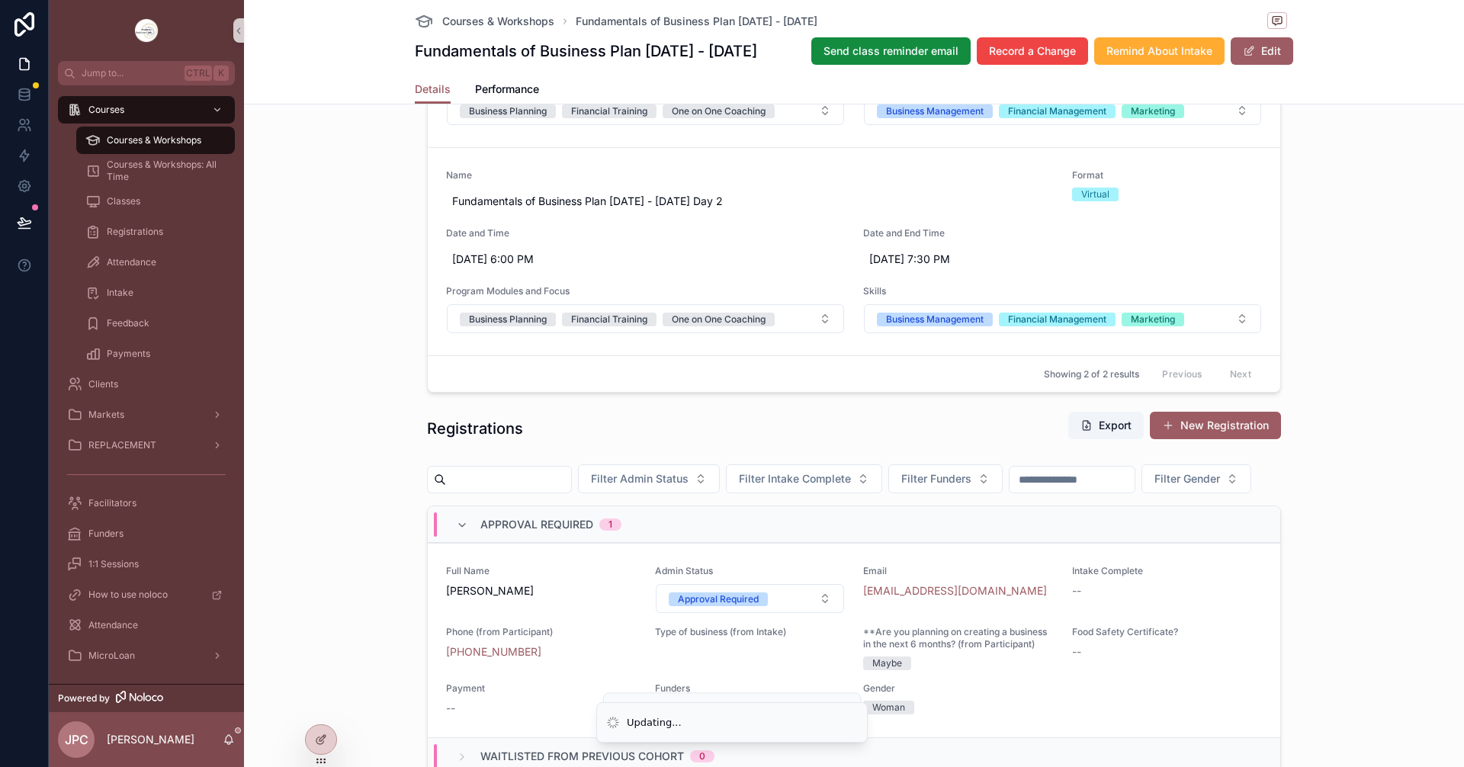
scroll to position [1068, 0]
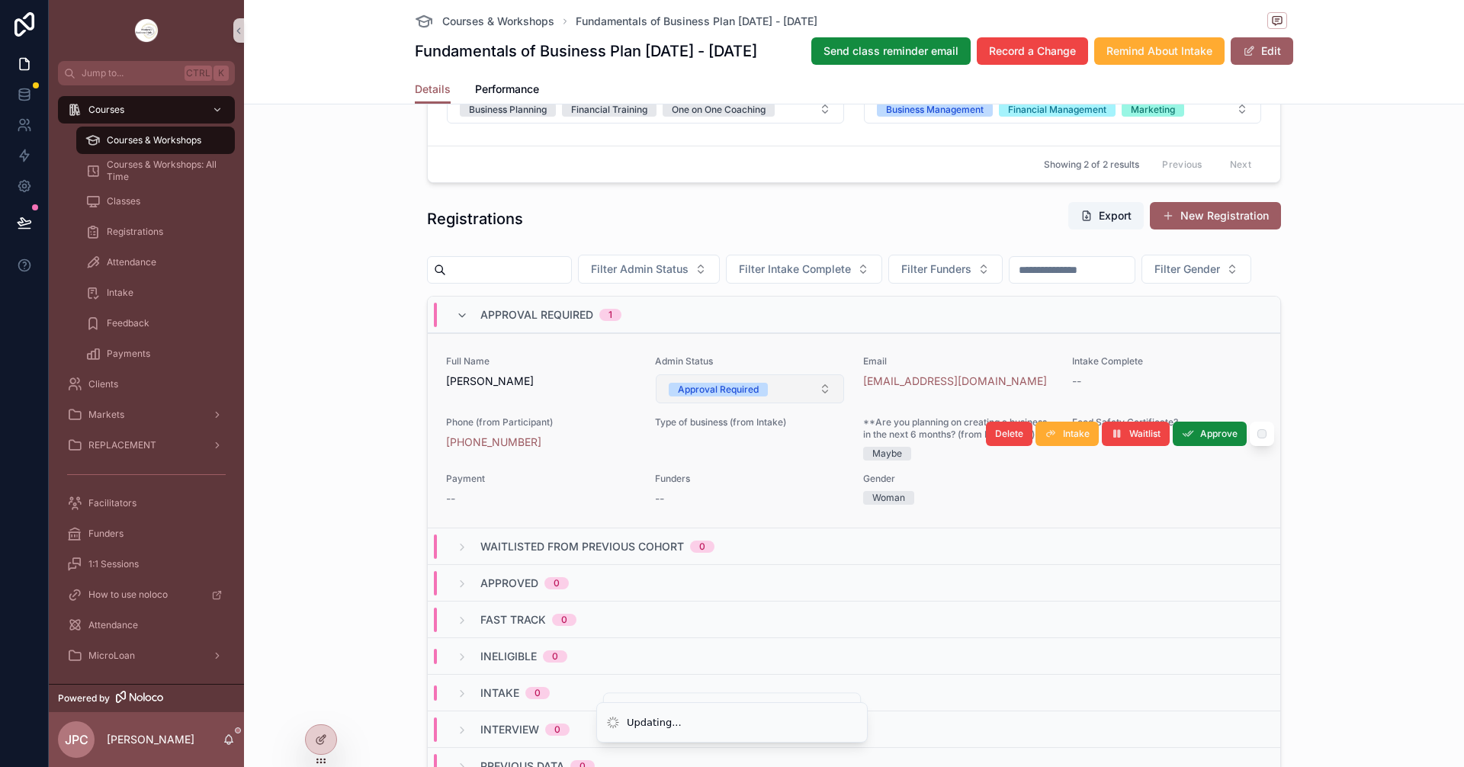
click at [799, 403] on button "Approval Required" at bounding box center [750, 388] width 189 height 29
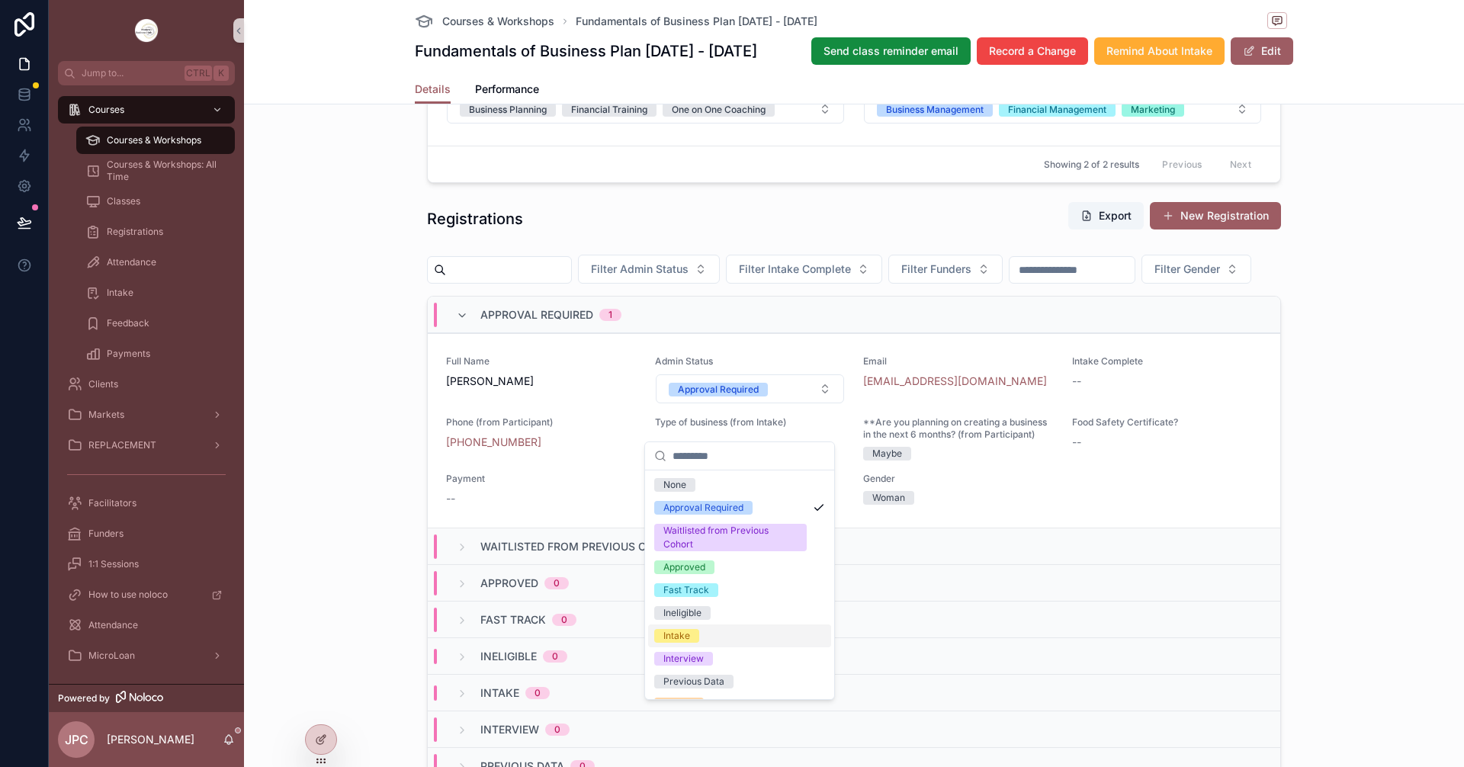
click at [673, 637] on div "Intake" at bounding box center [677, 636] width 27 height 14
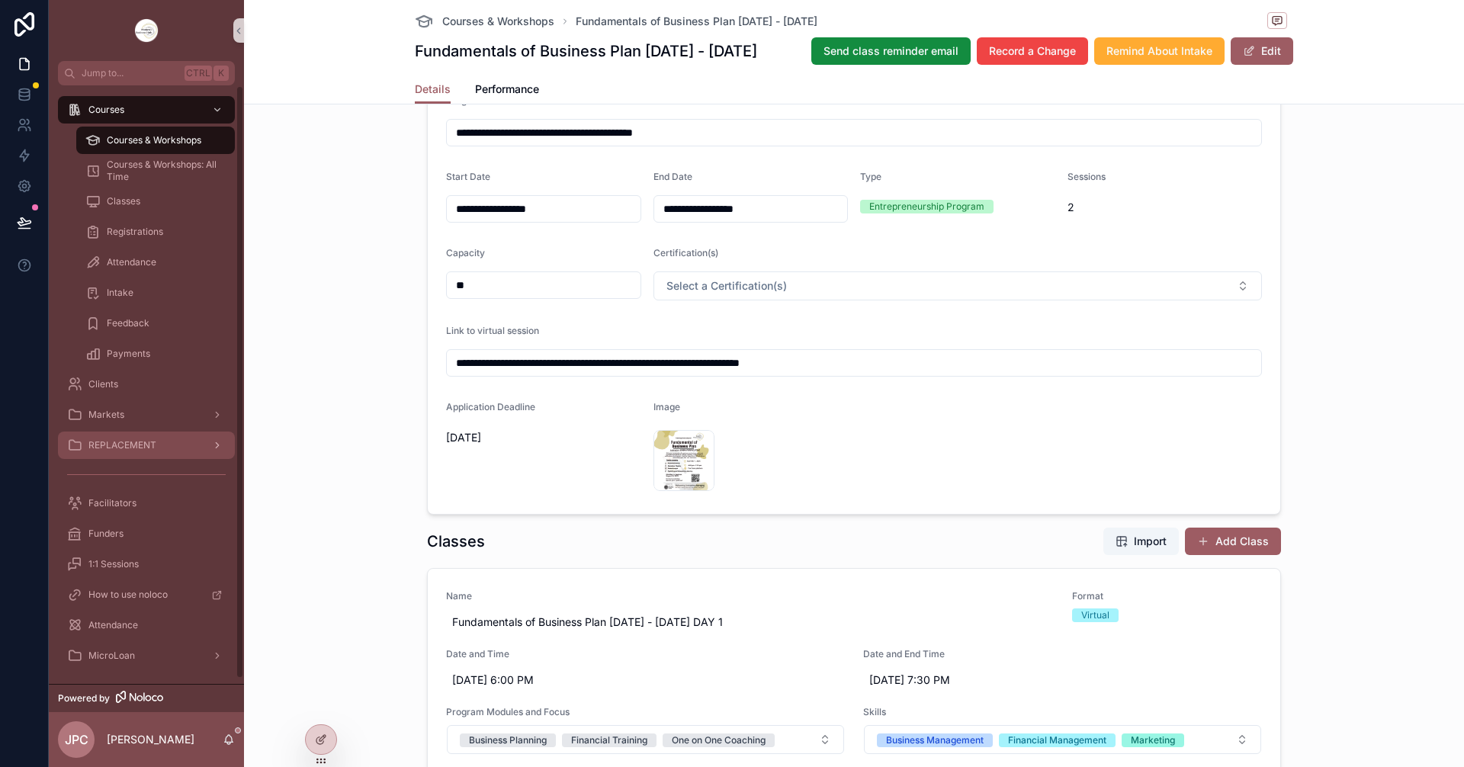
scroll to position [76, 0]
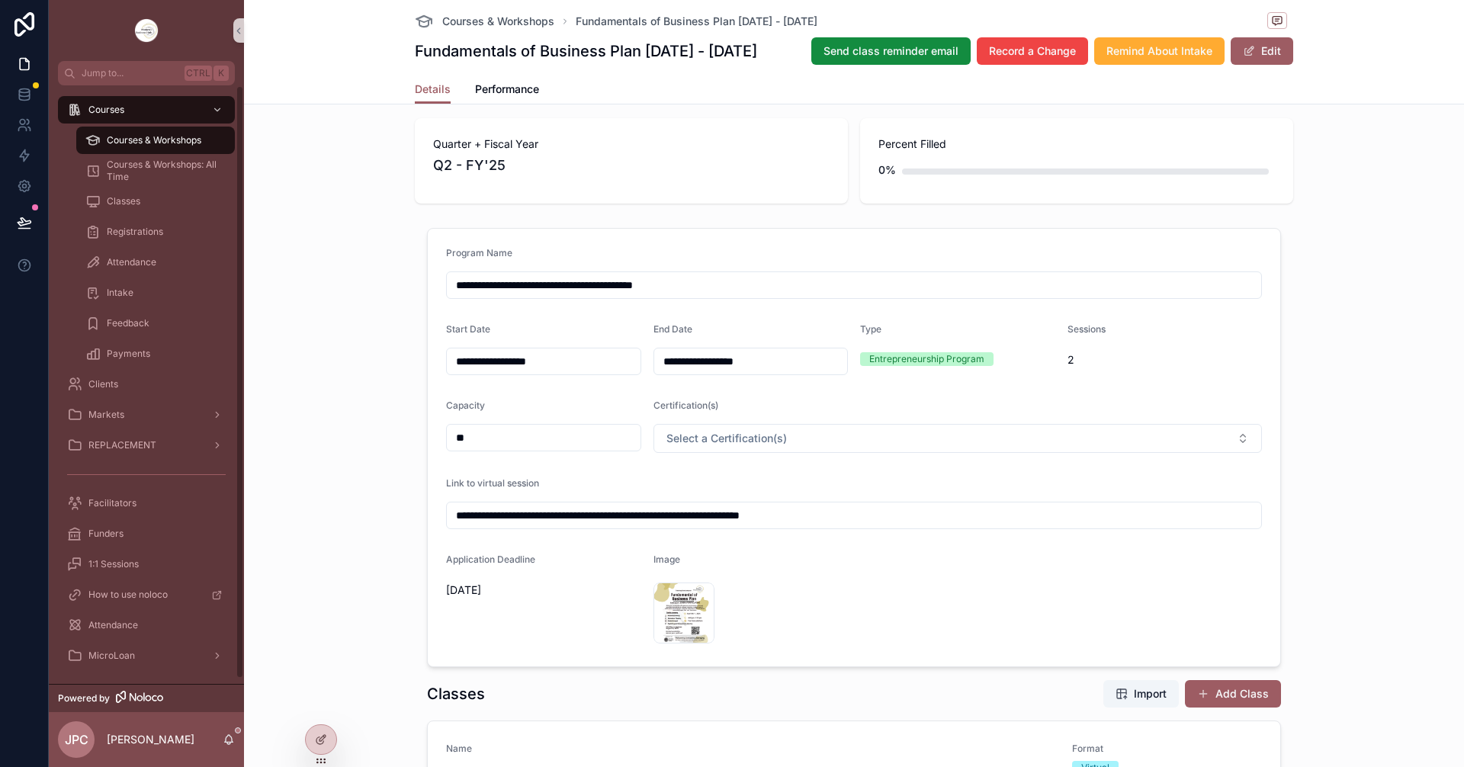
click at [191, 146] on div "Courses & Workshops" at bounding box center [155, 140] width 140 height 24
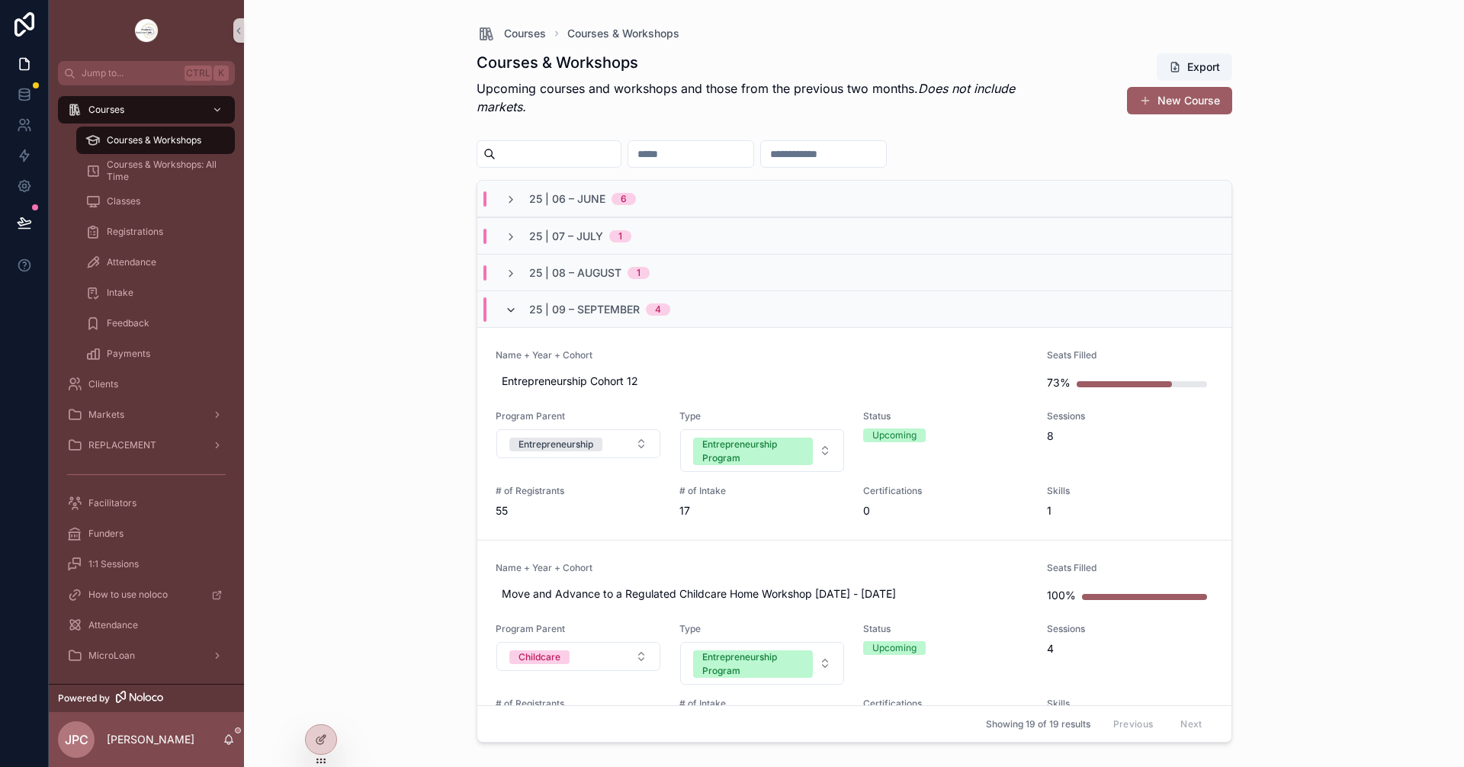
click at [516, 315] on icon "scrollable content" at bounding box center [511, 310] width 12 height 12
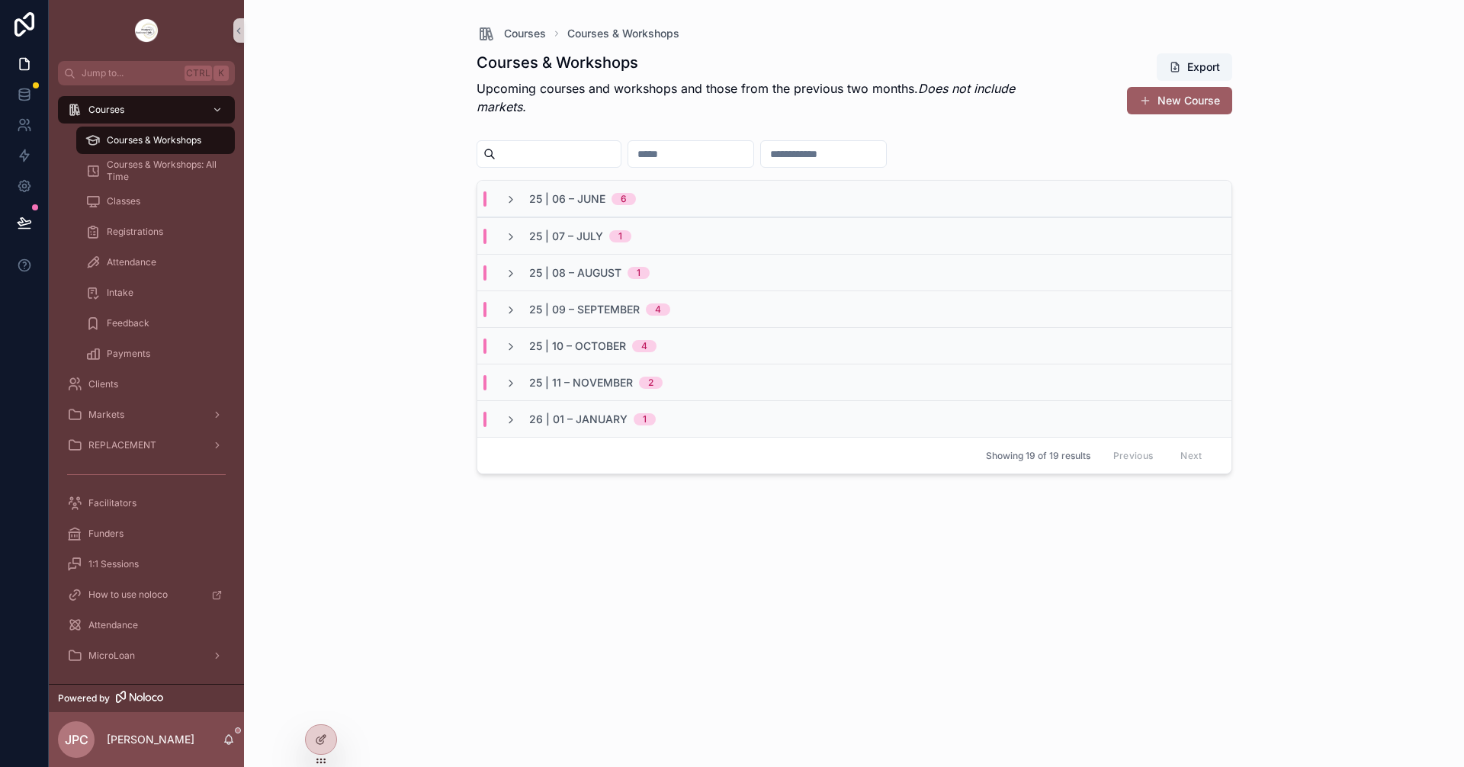
click at [517, 314] on div "25 | 09 – September 4" at bounding box center [588, 309] width 166 height 15
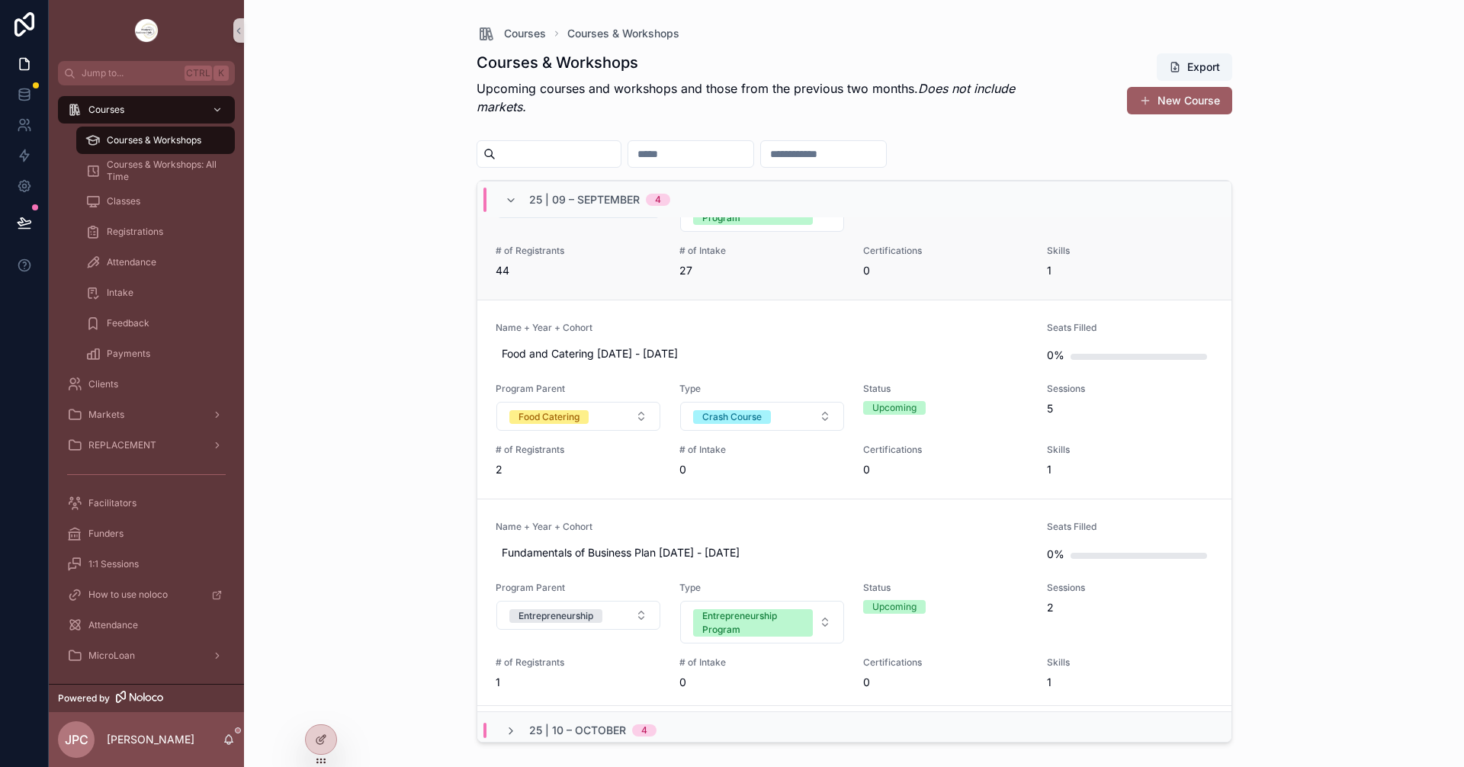
scroll to position [458, 0]
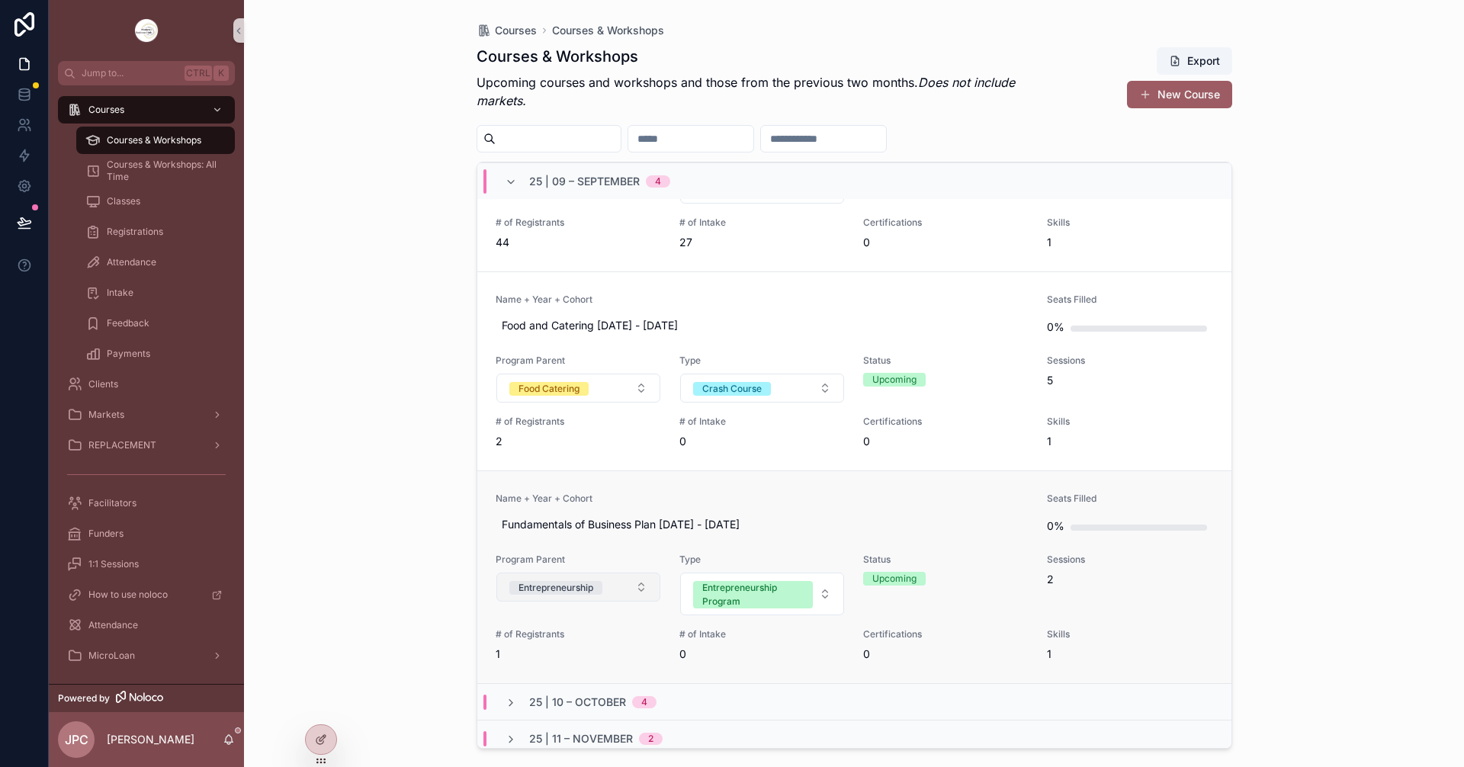
scroll to position [534, 0]
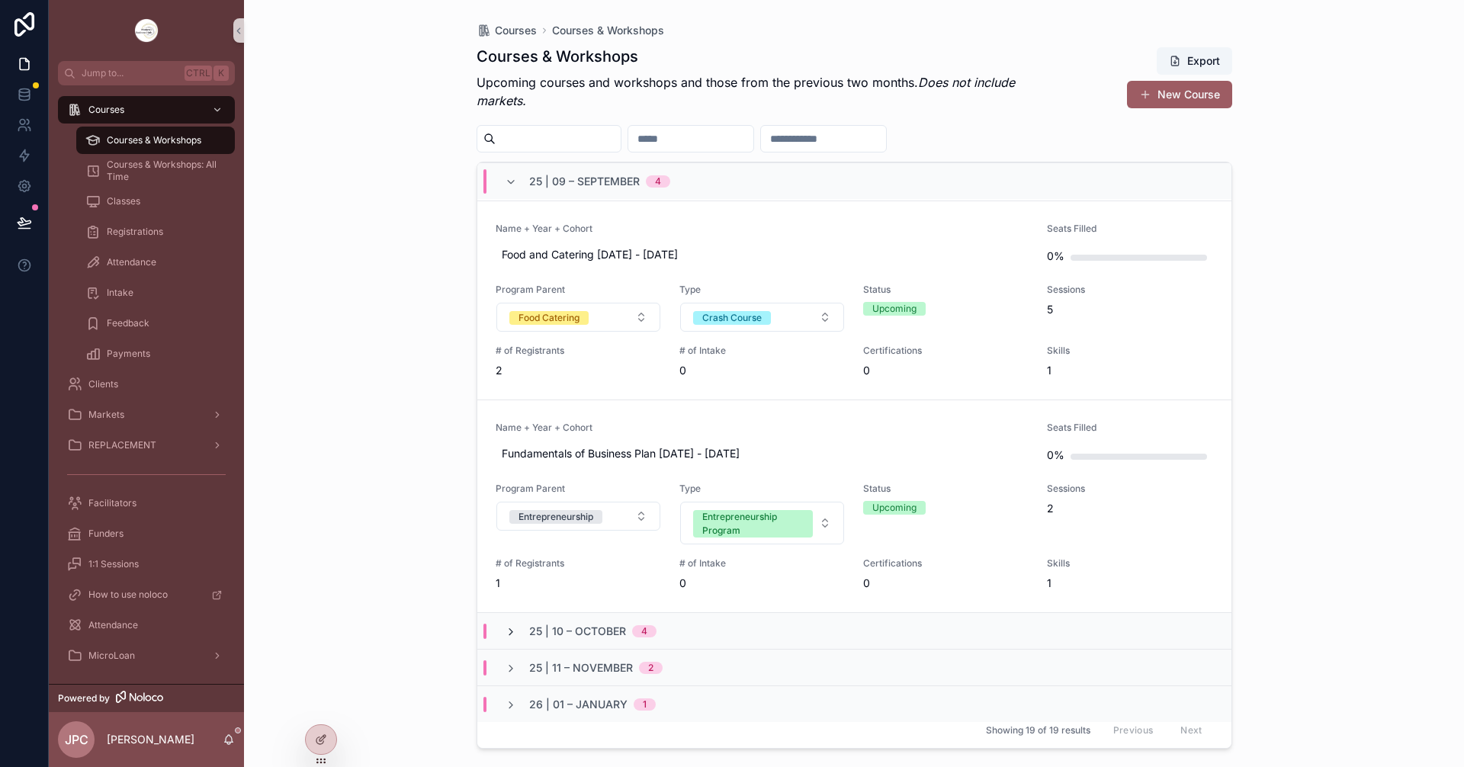
click at [508, 633] on icon "scrollable content" at bounding box center [511, 632] width 12 height 12
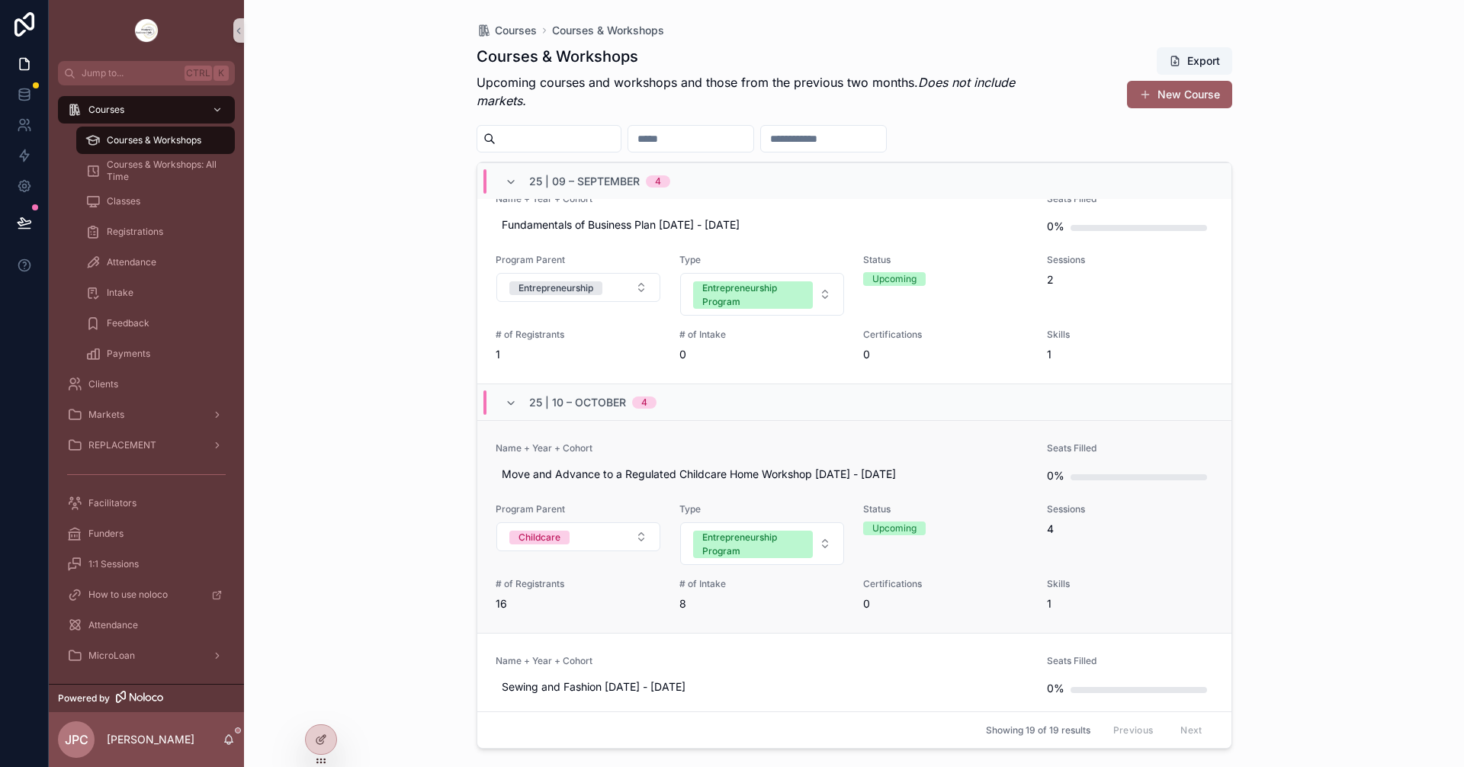
click at [675, 445] on span "Name + Year + Cohort" at bounding box center [763, 448] width 534 height 12
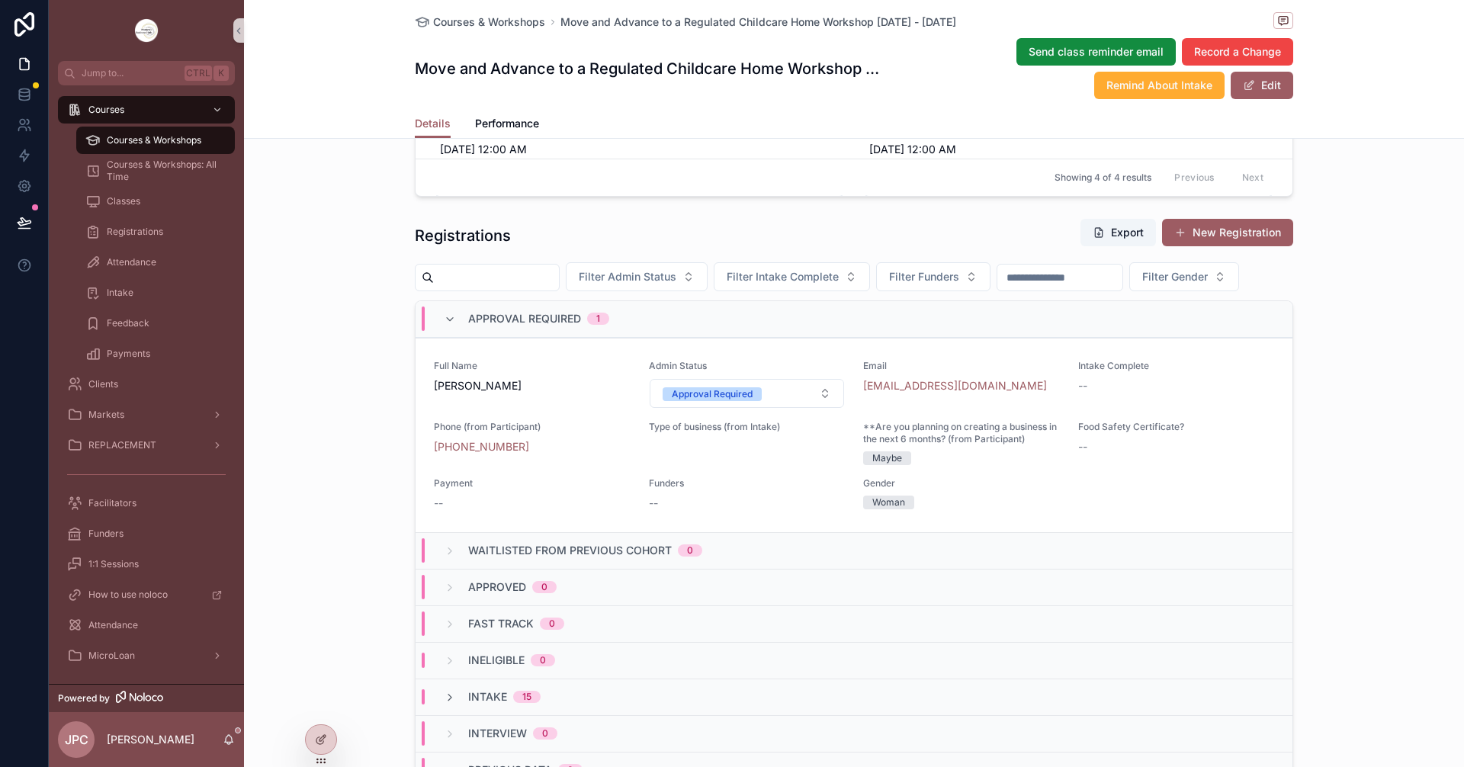
scroll to position [1220, 0]
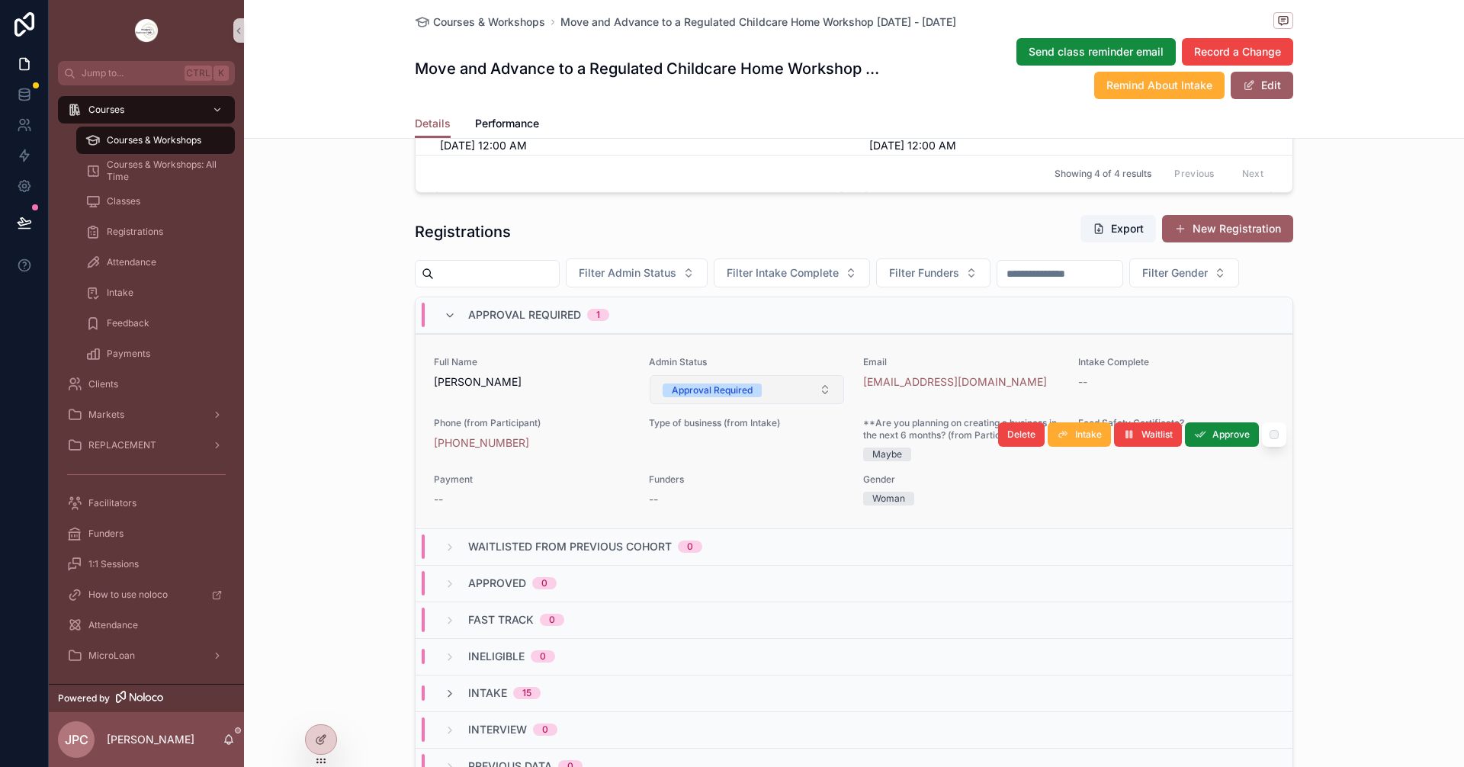
click at [744, 397] on span "Approval Required" at bounding box center [712, 391] width 99 height 14
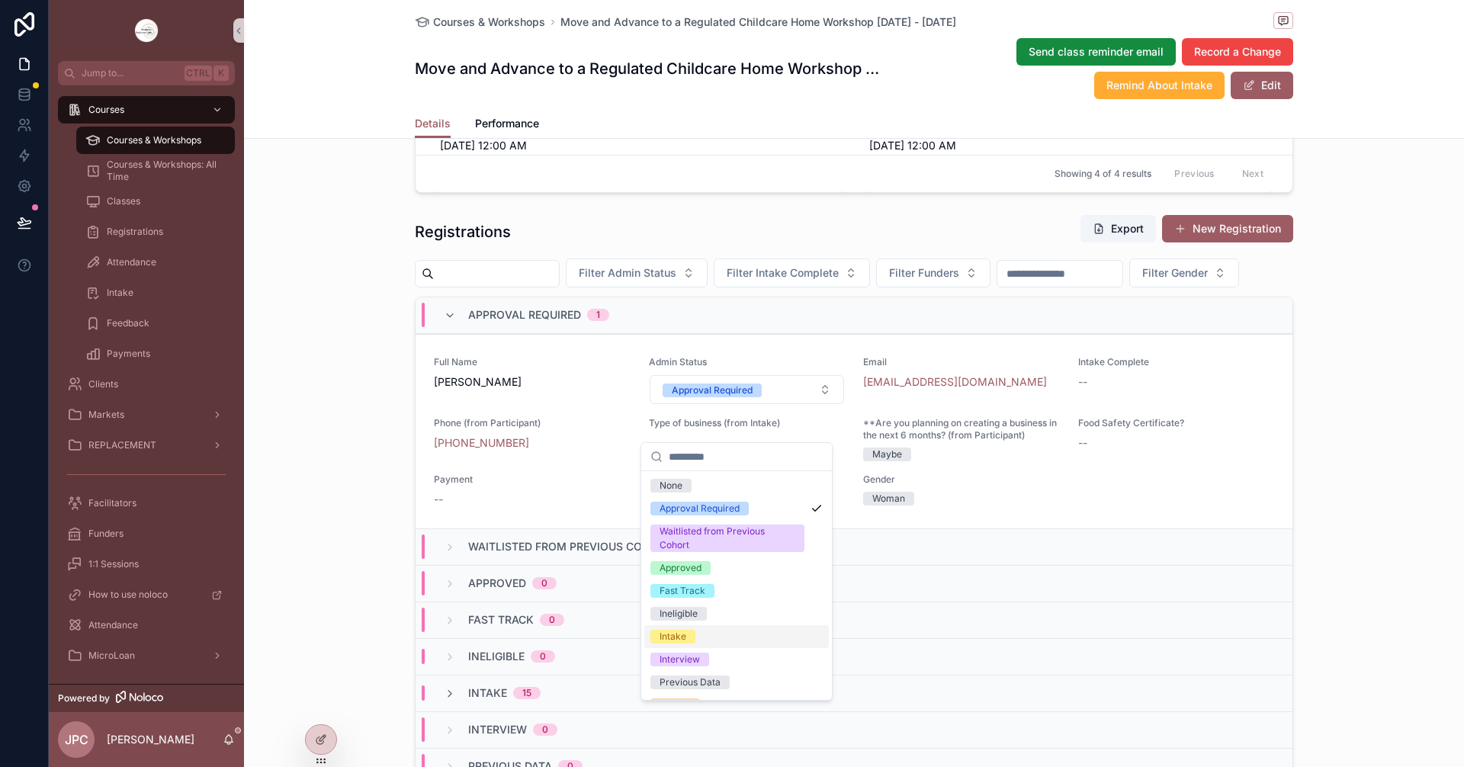
click at [677, 636] on div "Intake" at bounding box center [673, 637] width 27 height 14
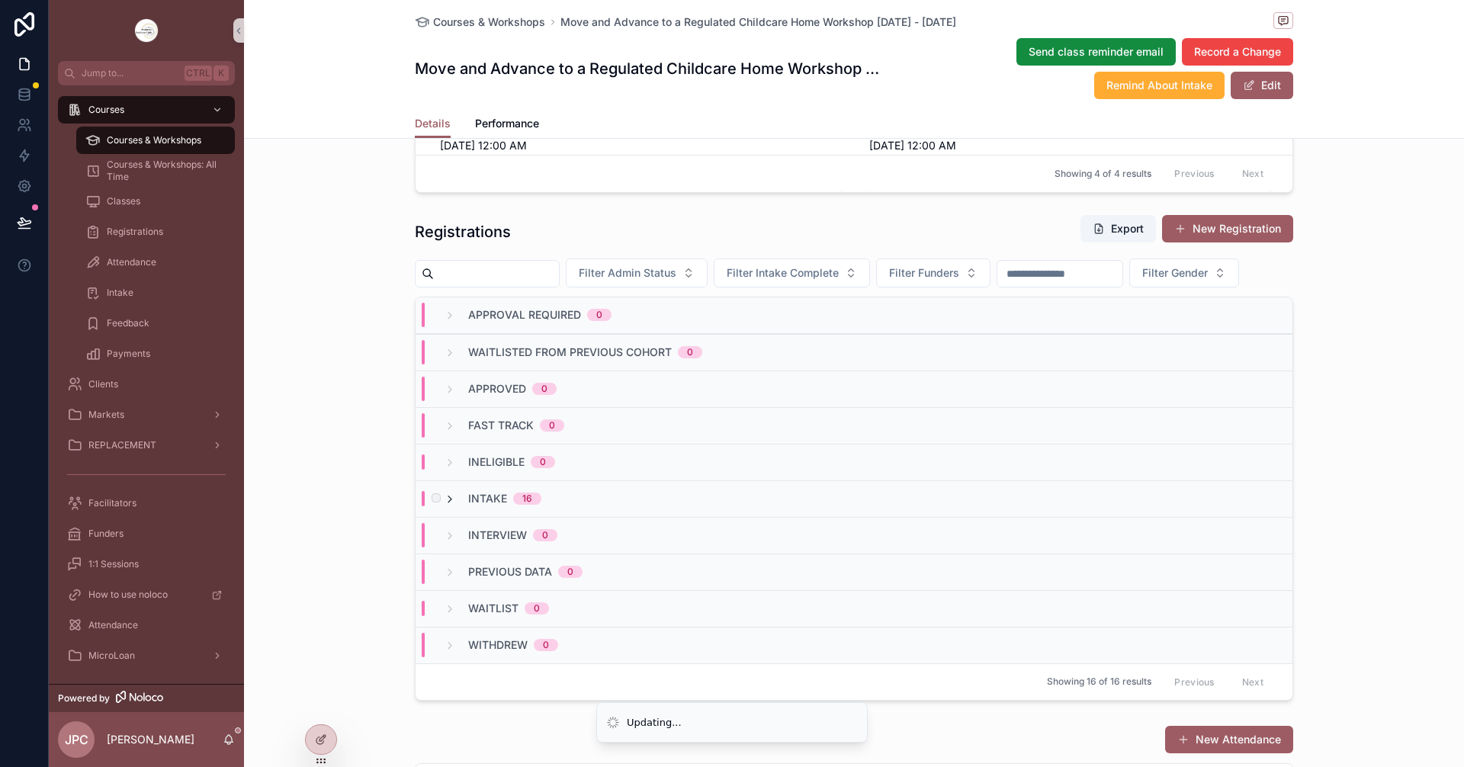
click at [449, 506] on icon "scrollable content" at bounding box center [450, 499] width 12 height 12
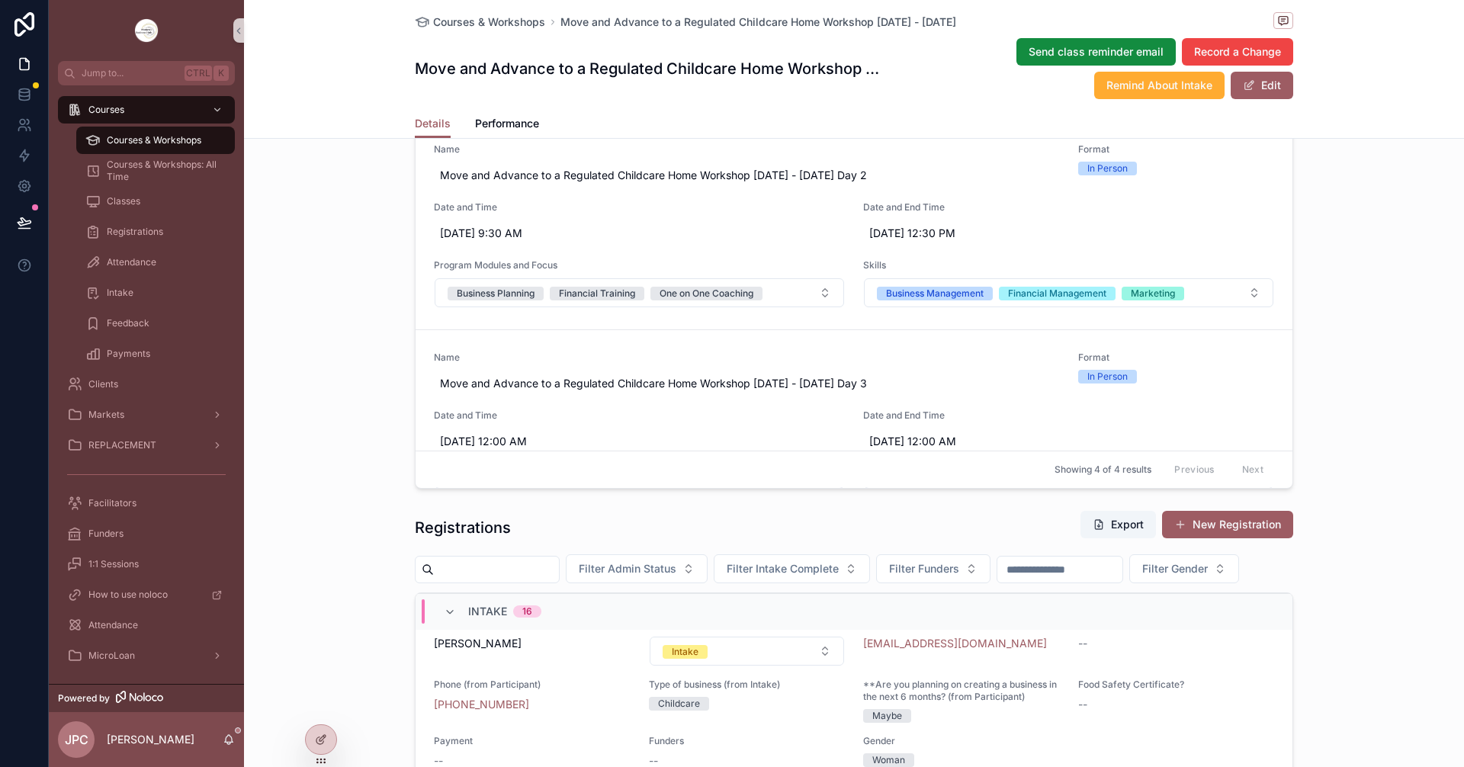
scroll to position [921, 0]
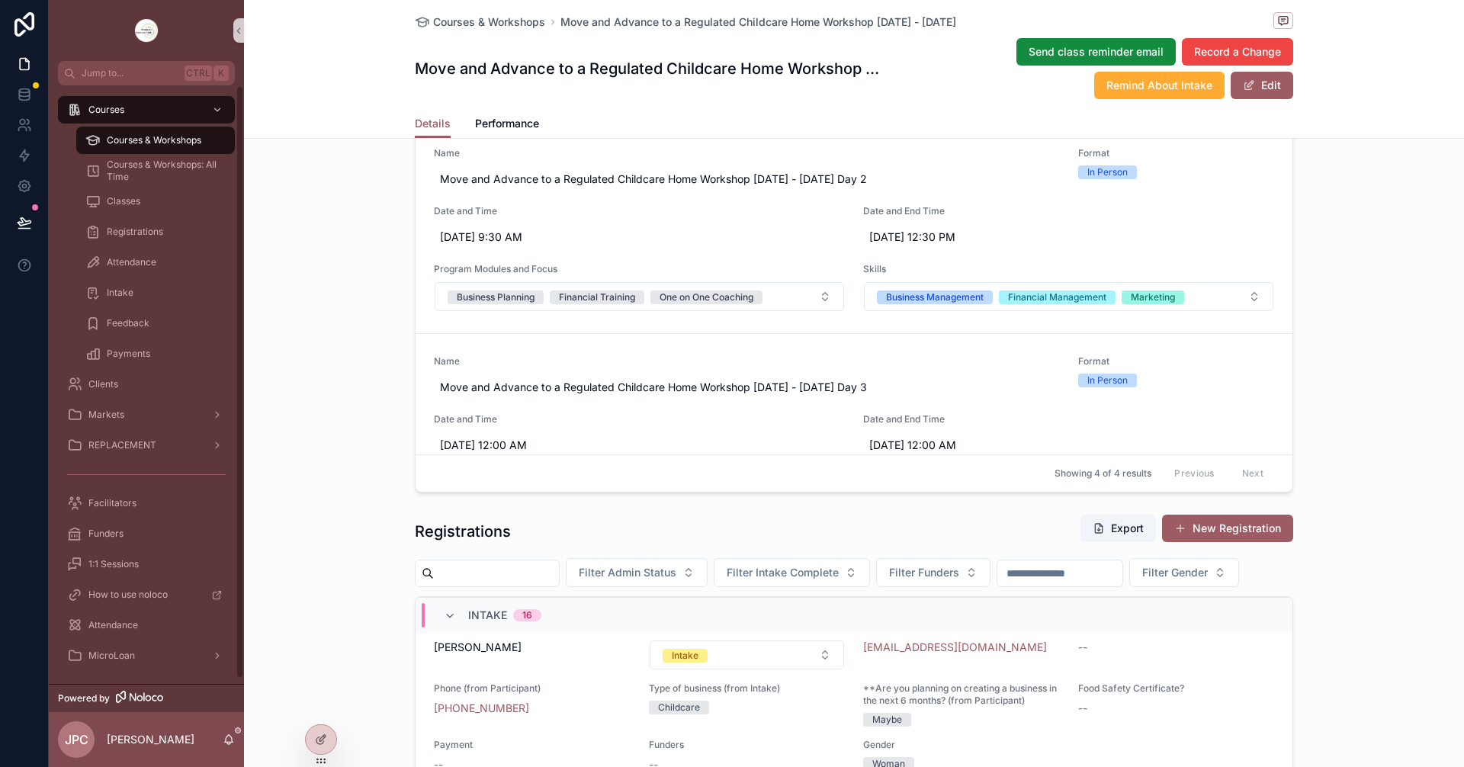
click at [160, 137] on span "Courses & Workshops" at bounding box center [154, 140] width 95 height 12
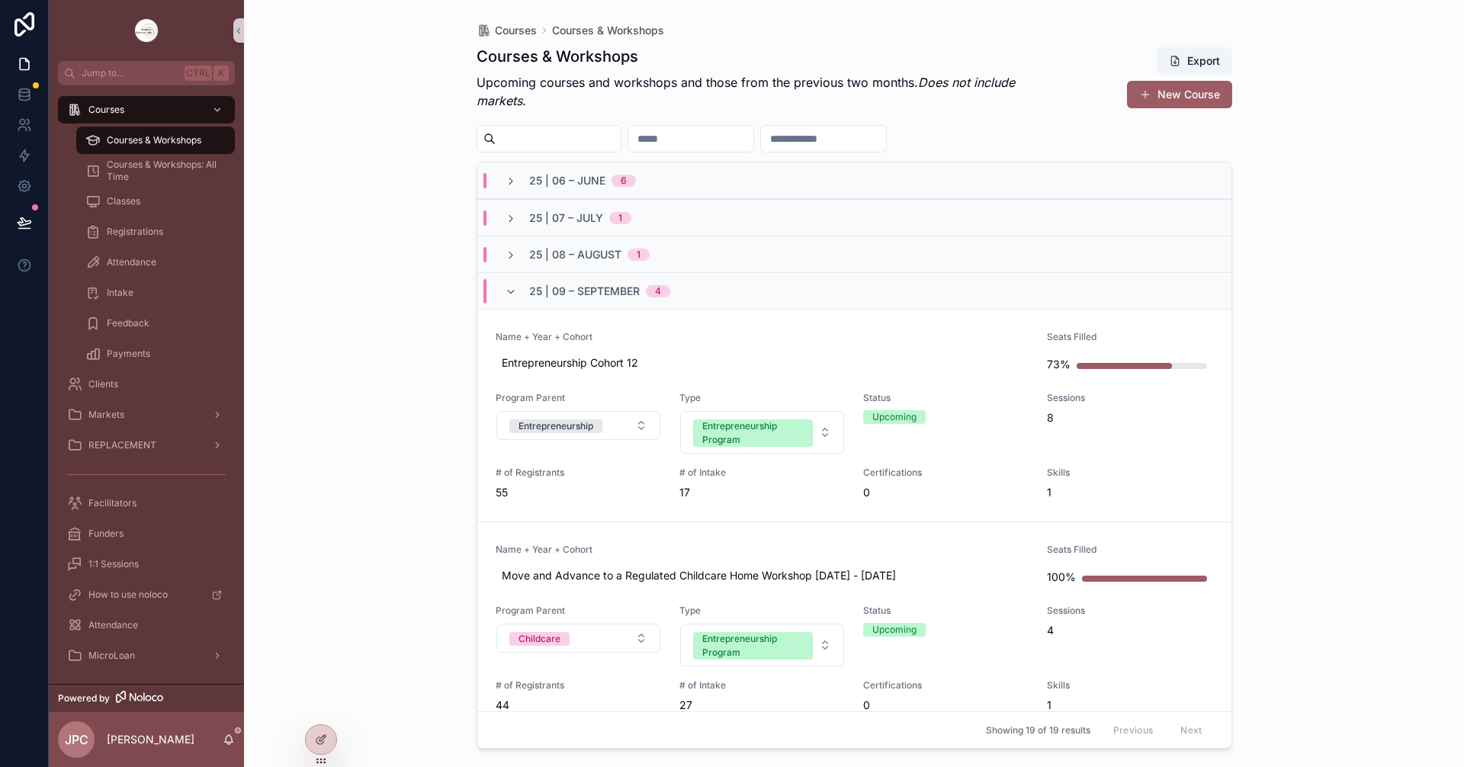
click at [518, 297] on div "25 | 09 – September 4" at bounding box center [588, 291] width 166 height 24
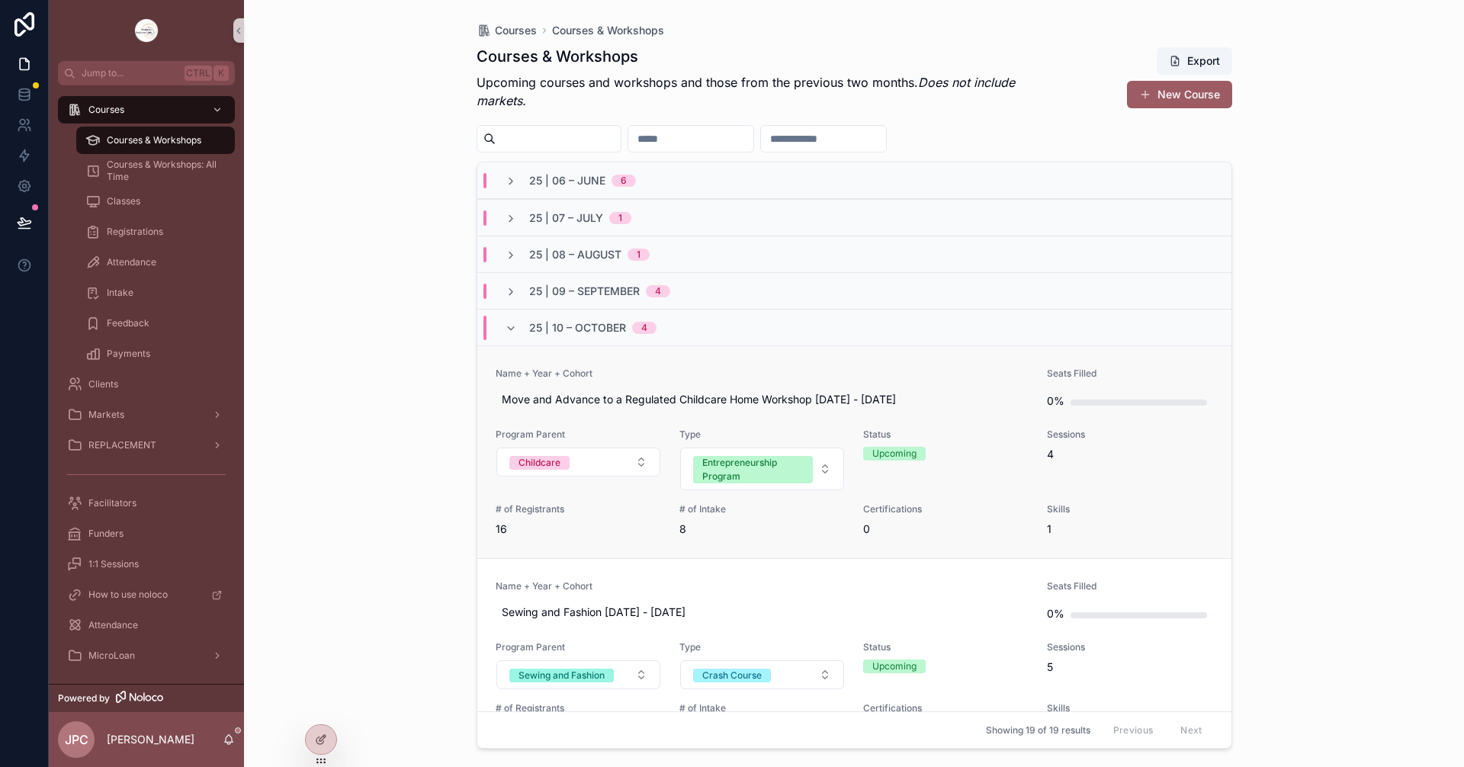
click at [654, 375] on span "Name + Year + Cohort" at bounding box center [763, 374] width 534 height 12
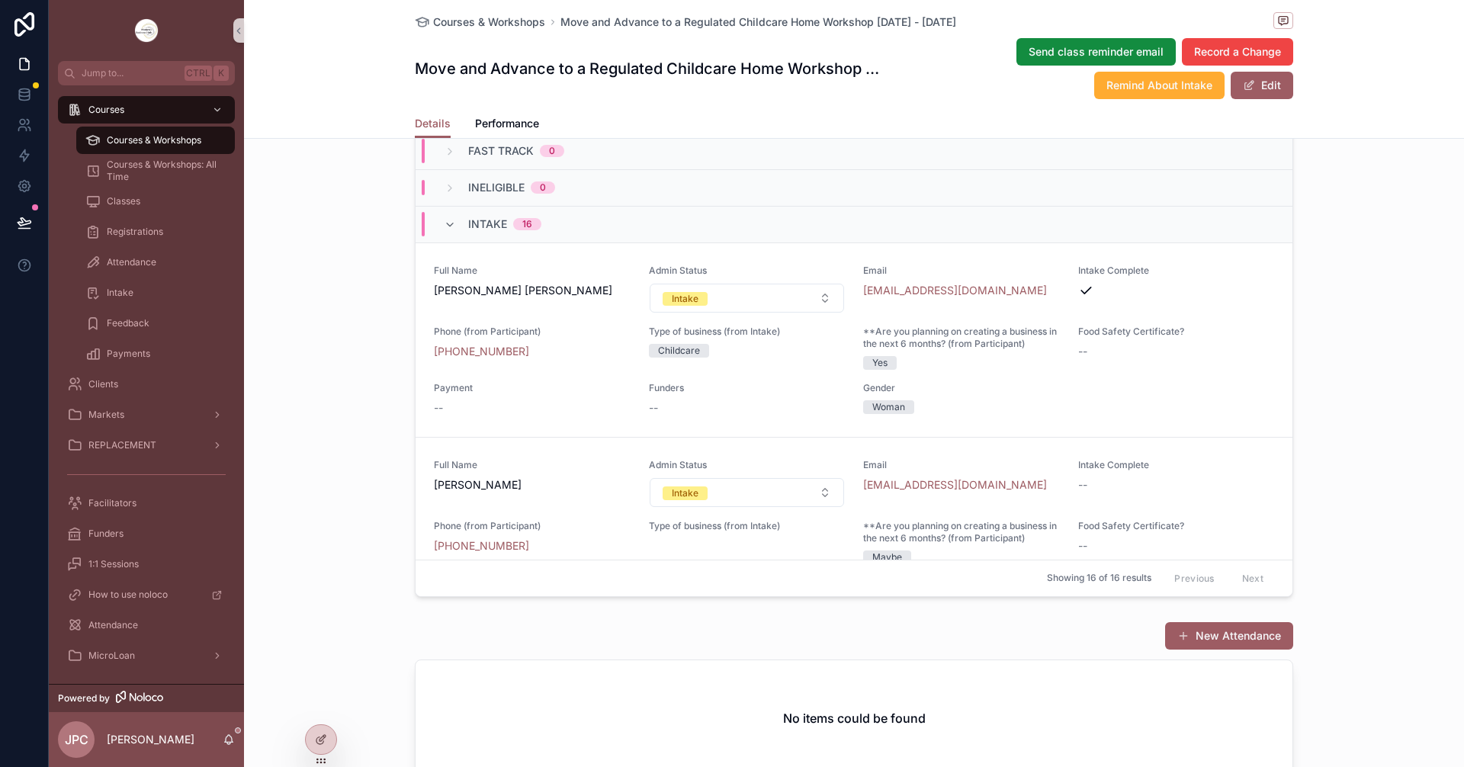
scroll to position [1525, 0]
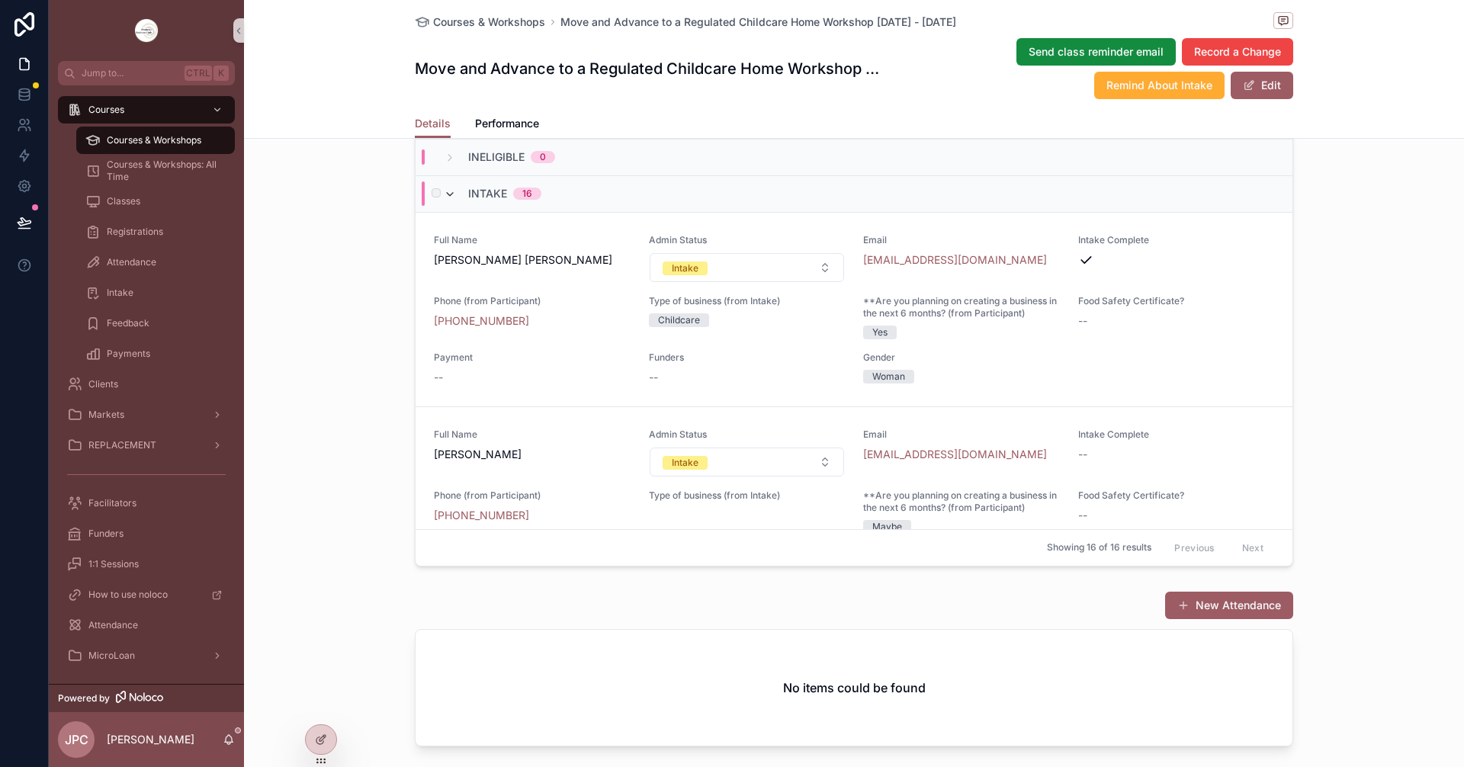
click at [445, 201] on icon "scrollable content" at bounding box center [450, 194] width 12 height 12
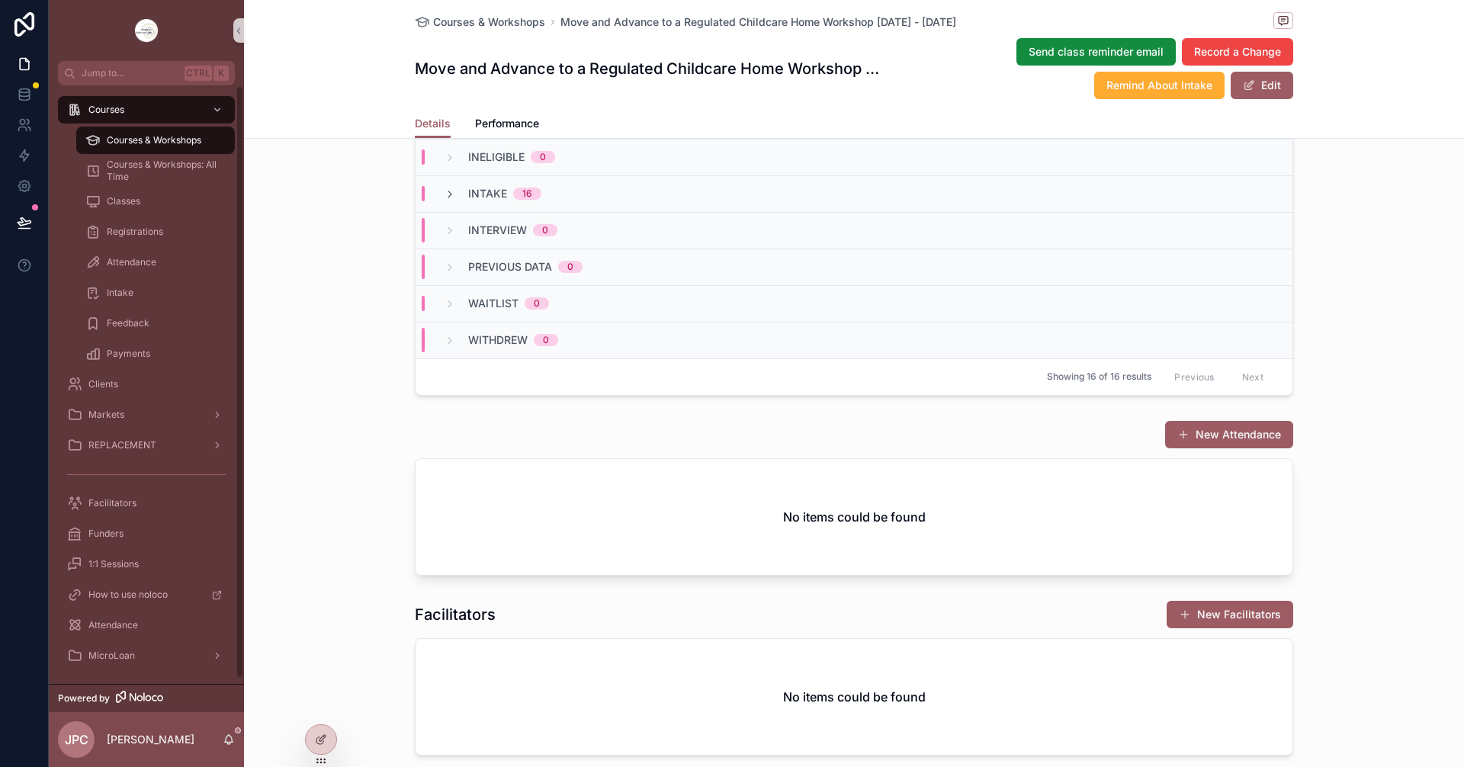
click at [201, 143] on span "Courses & Workshops" at bounding box center [154, 140] width 95 height 12
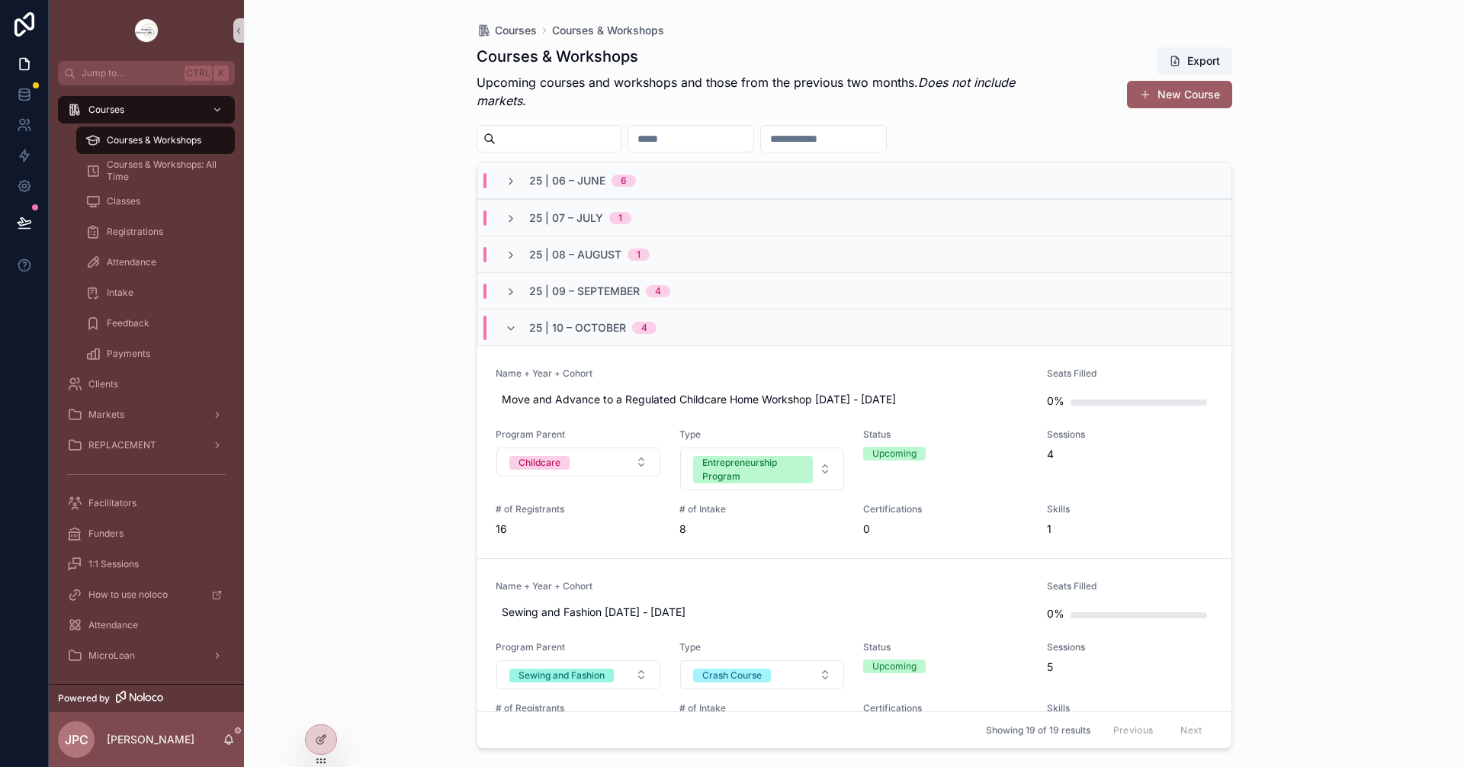
click at [538, 333] on span "25 | 10 – October" at bounding box center [577, 327] width 97 height 15
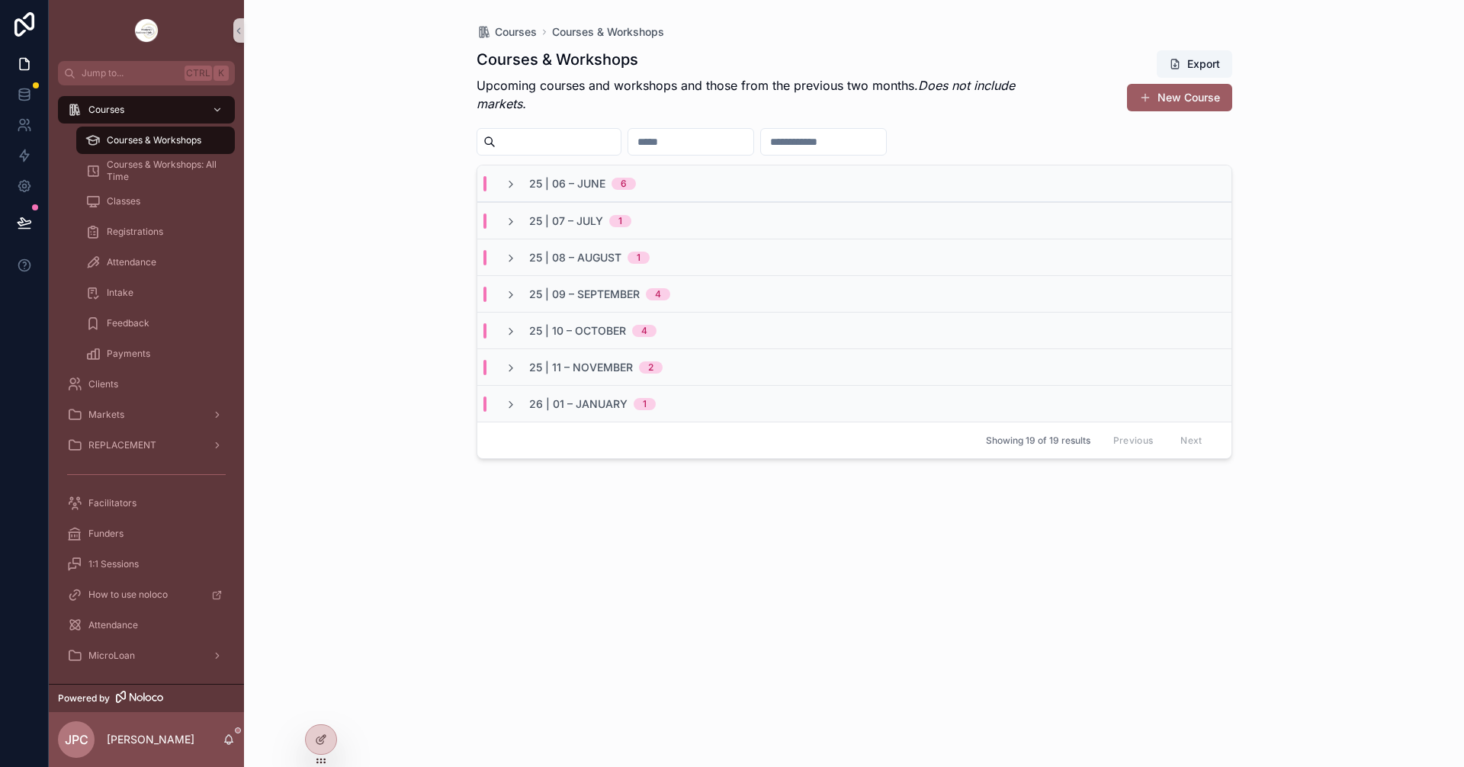
click at [542, 291] on span "25 | 09 – September" at bounding box center [584, 294] width 111 height 15
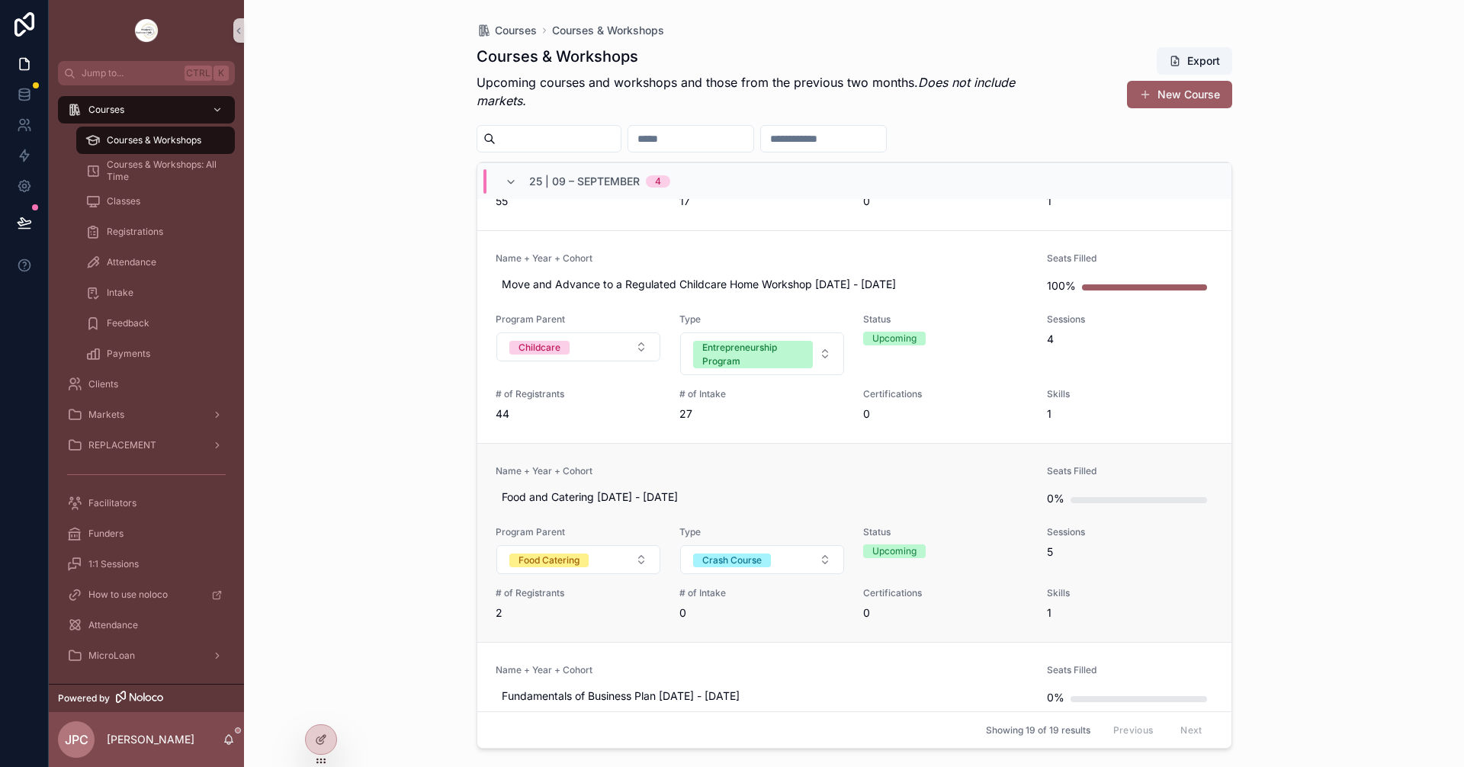
scroll to position [458, 0]
